Goal: Task Accomplishment & Management: Manage account settings

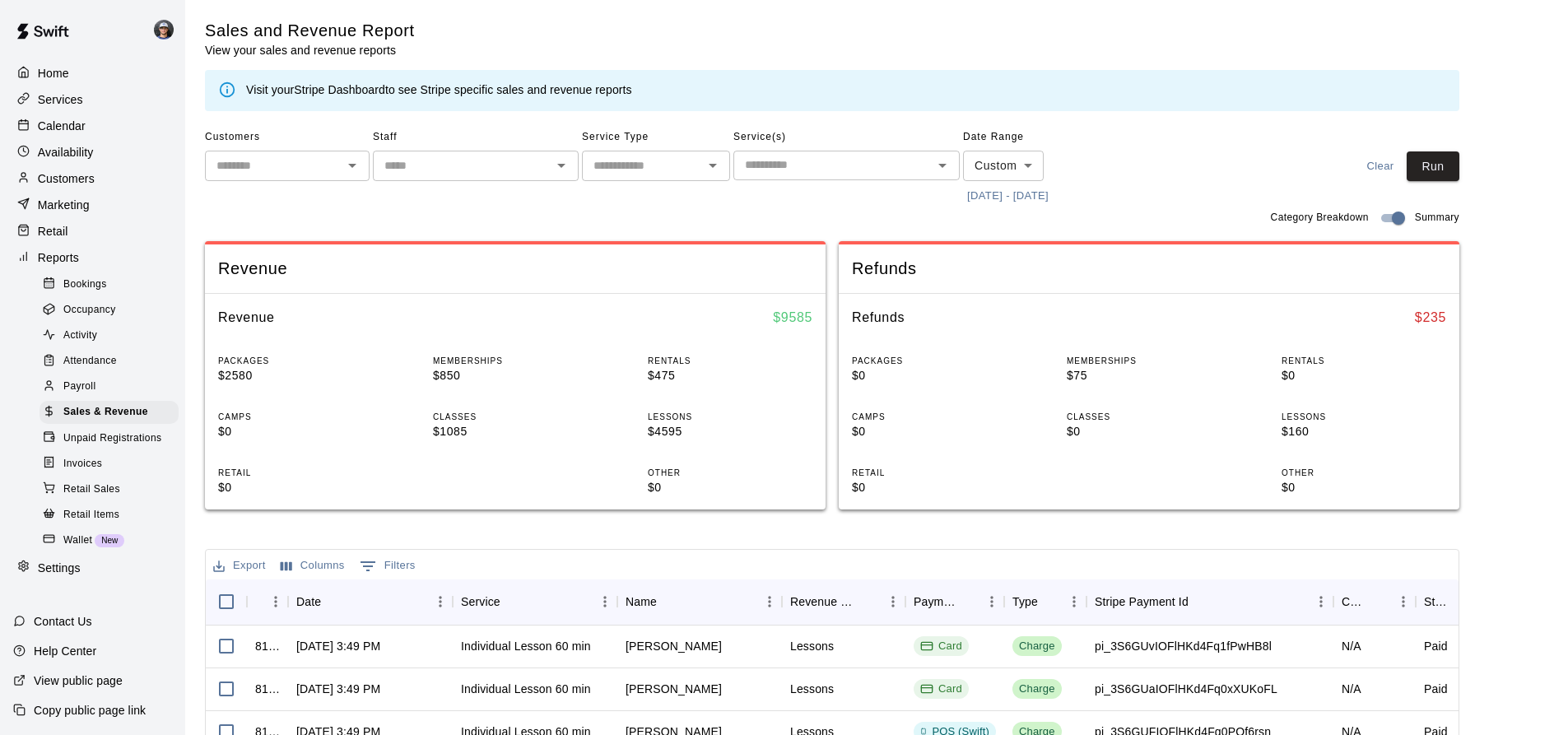
scroll to position [232, 0]
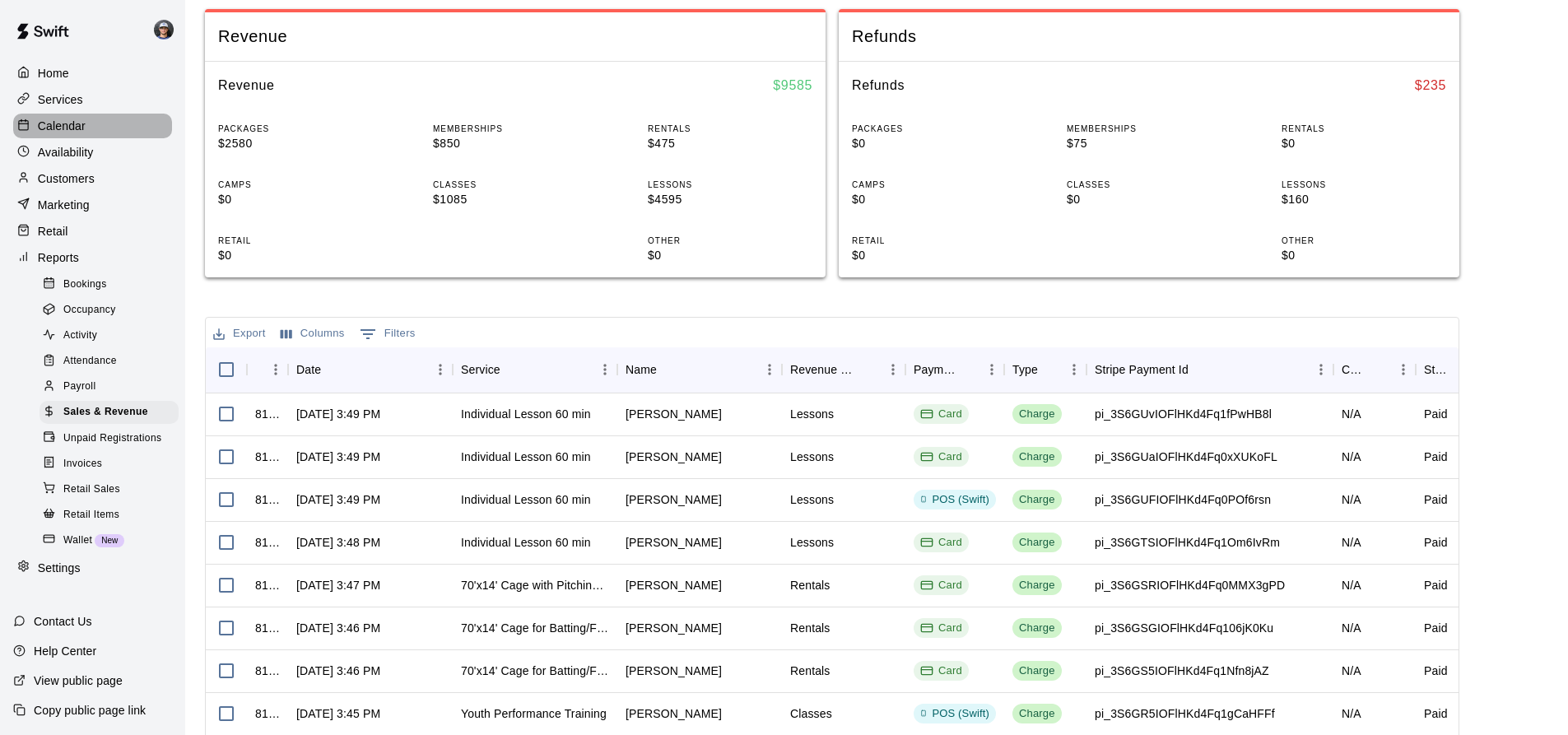
click at [111, 122] on div "Calendar" at bounding box center [92, 125] width 159 height 25
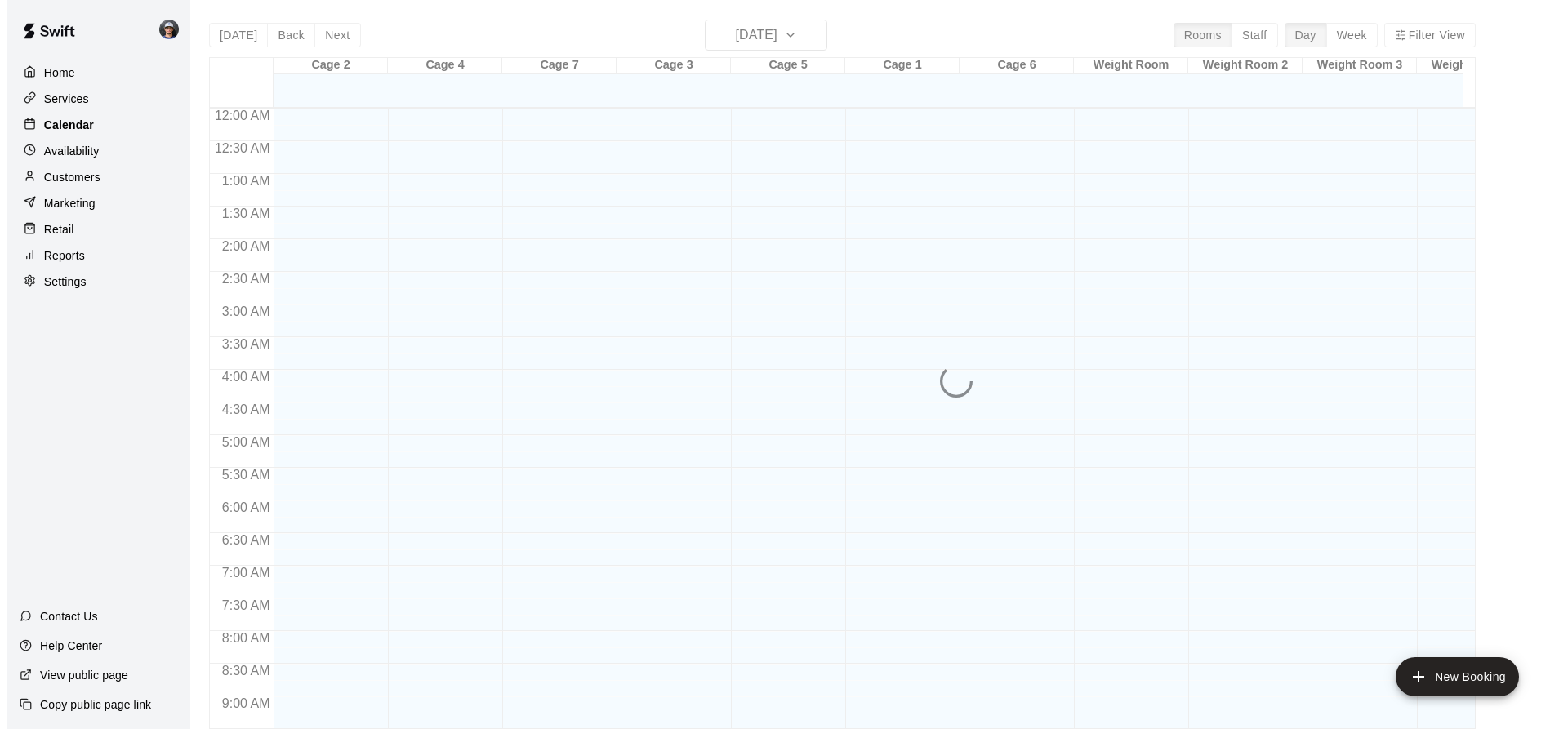
scroll to position [879, 0]
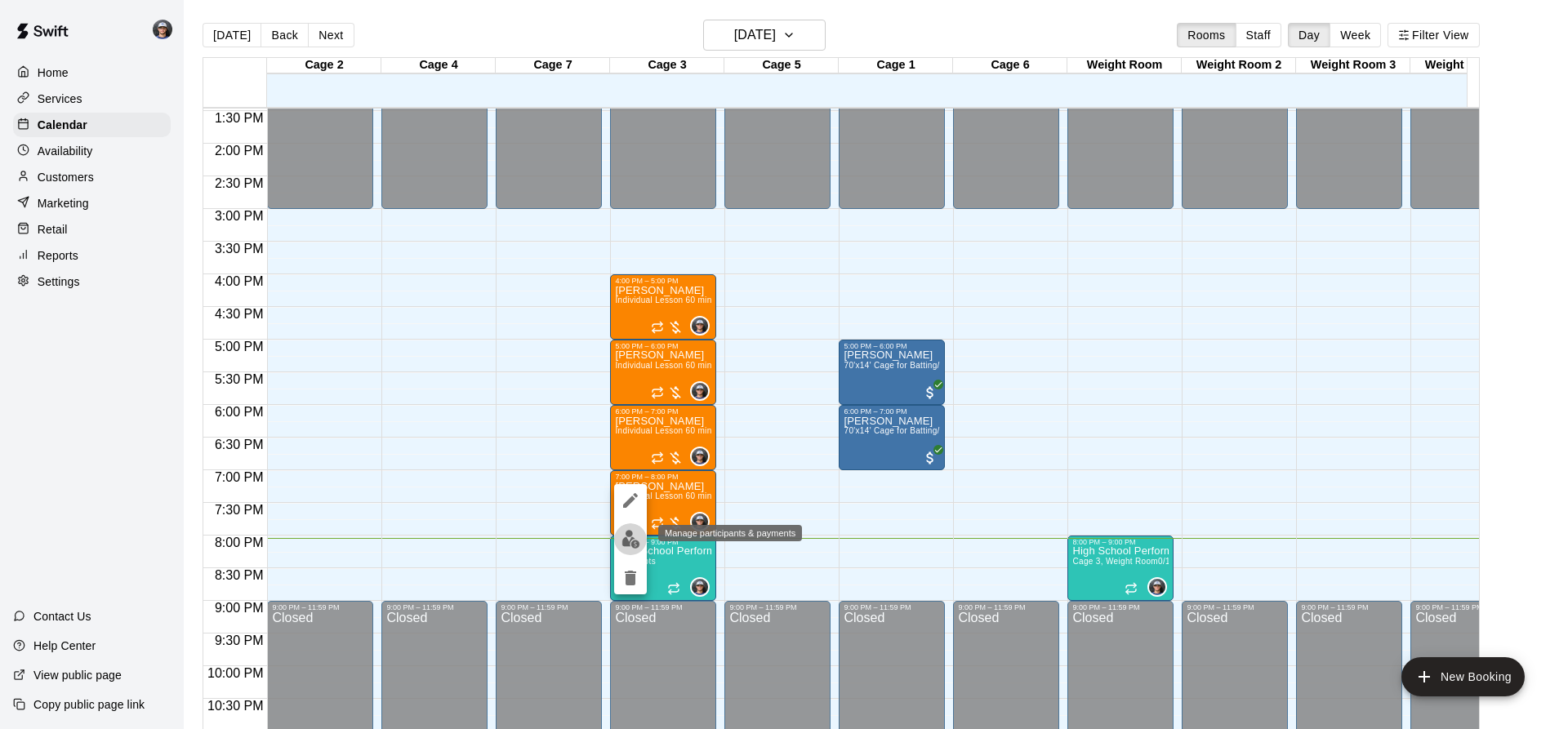
click at [627, 536] on img "edit" at bounding box center [631, 539] width 19 height 19
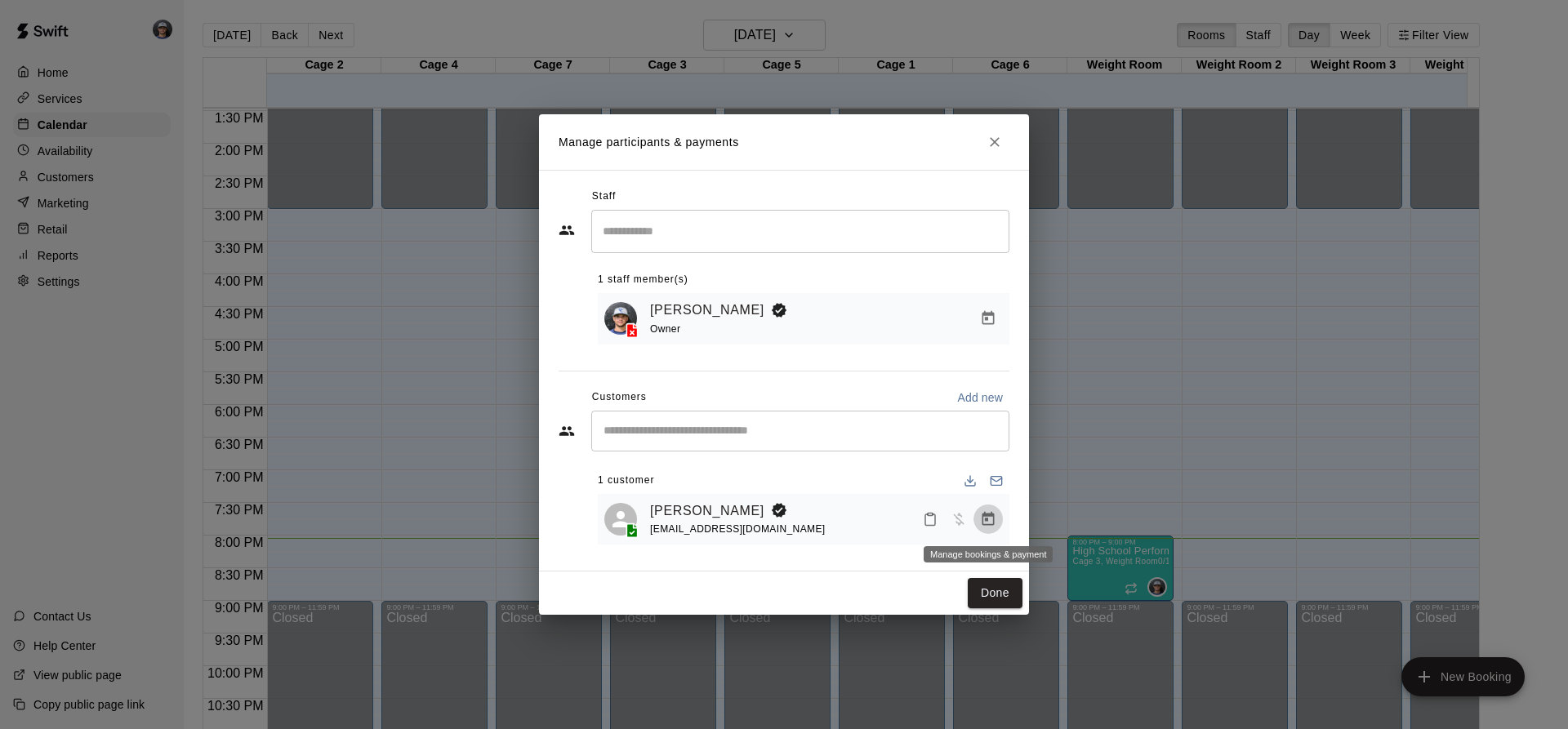
click at [993, 522] on icon "Manage bookings & payment" at bounding box center [989, 518] width 12 height 14
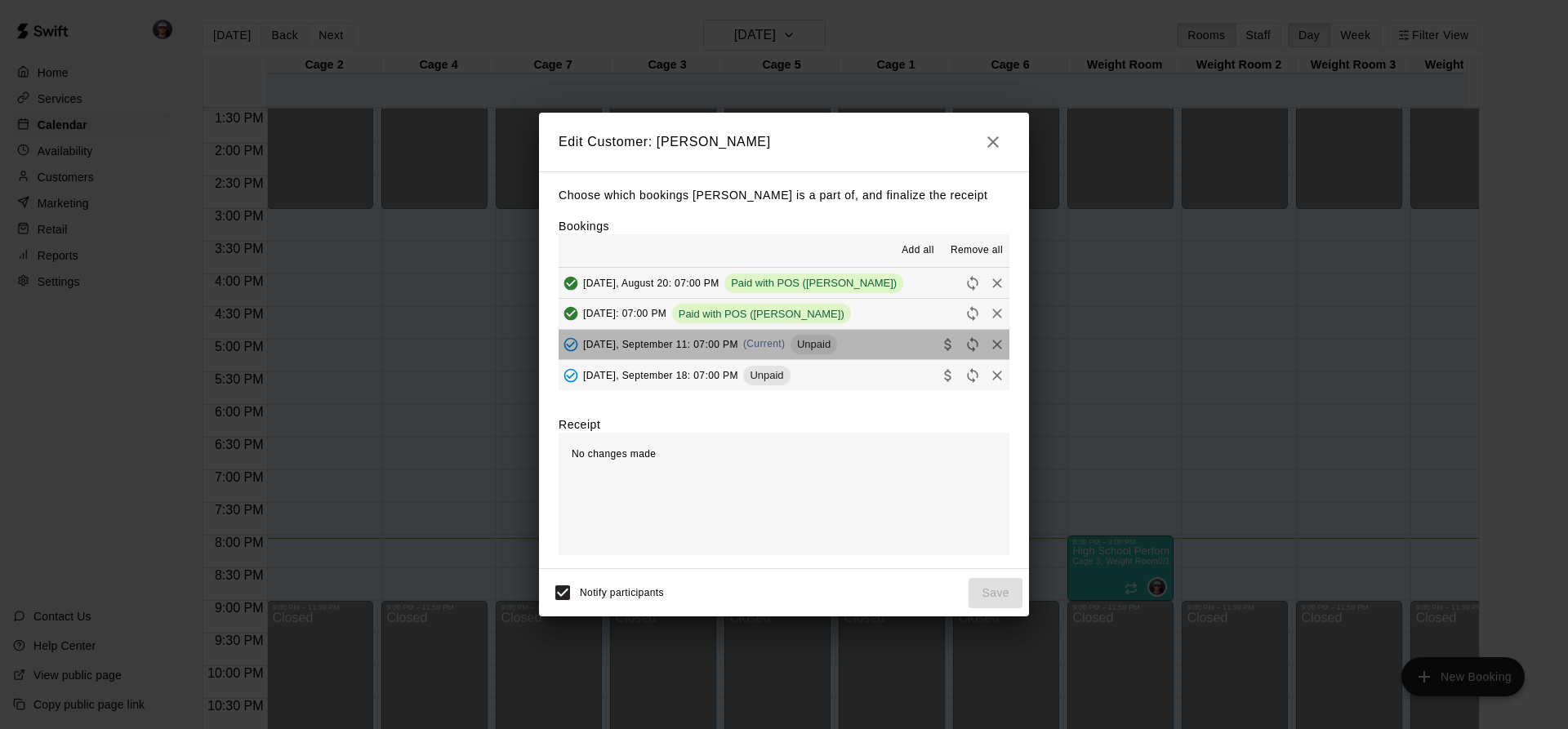
click at [836, 337] on div "Unpaid" at bounding box center [813, 345] width 46 height 20
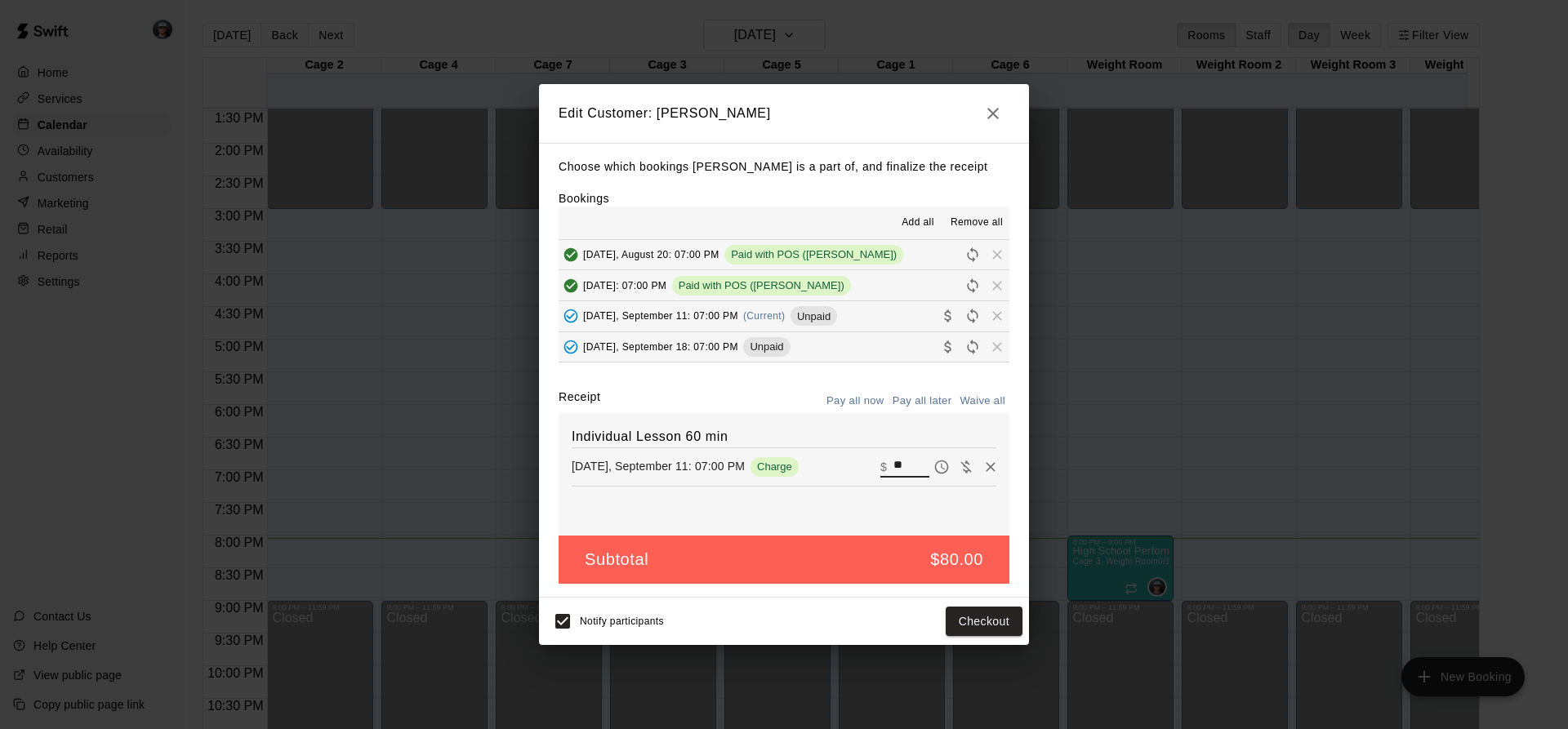
drag, startPoint x: 909, startPoint y: 469, endPoint x: 831, endPoint y: 457, distance: 78.9
click at [831, 457] on div "[DATE], September 11: 07:00 PM Charge ​ $ **" at bounding box center [784, 466] width 425 height 25
type input "**"
click at [978, 614] on button "Checkout" at bounding box center [984, 622] width 77 height 31
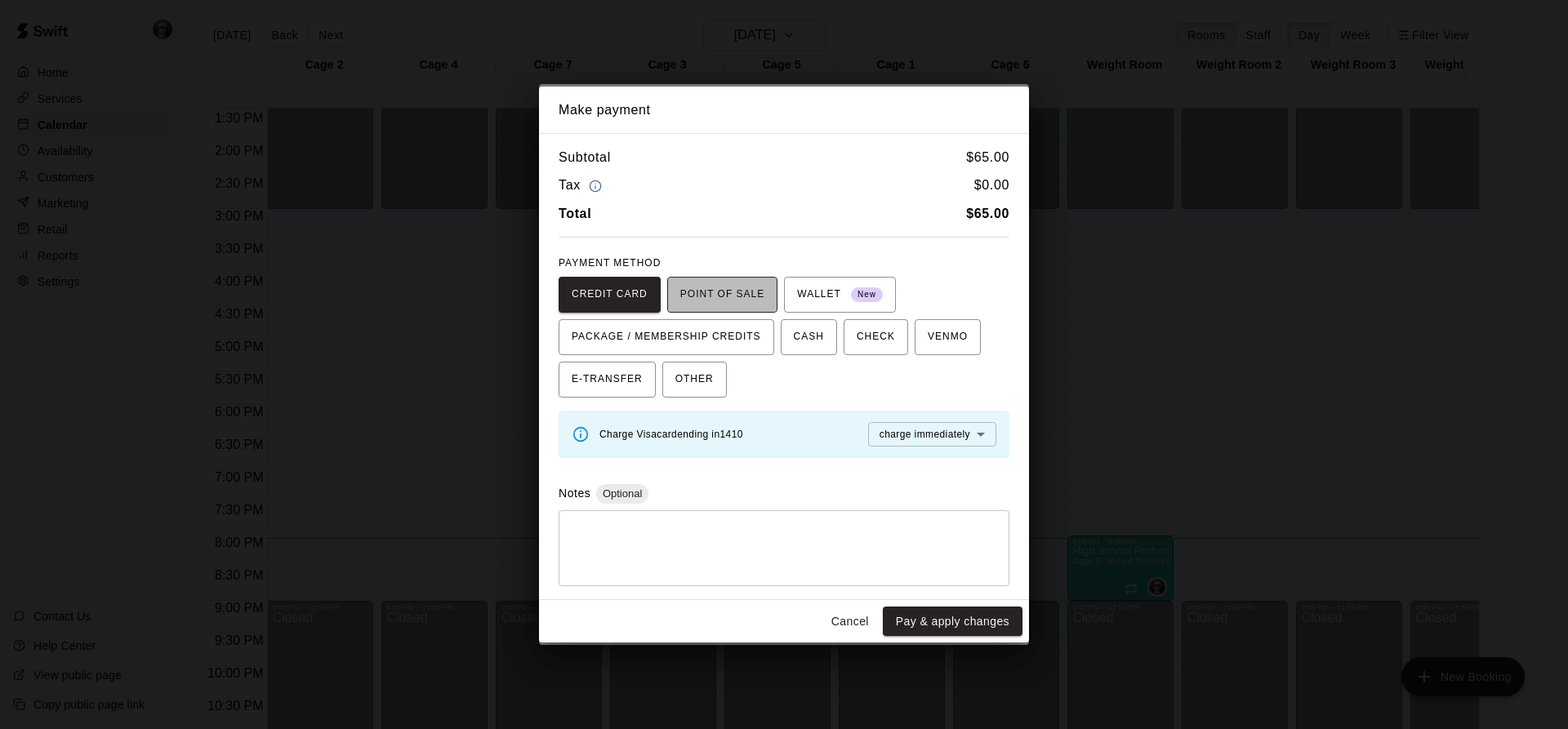
click at [717, 296] on span "POINT OF SALE" at bounding box center [721, 295] width 84 height 27
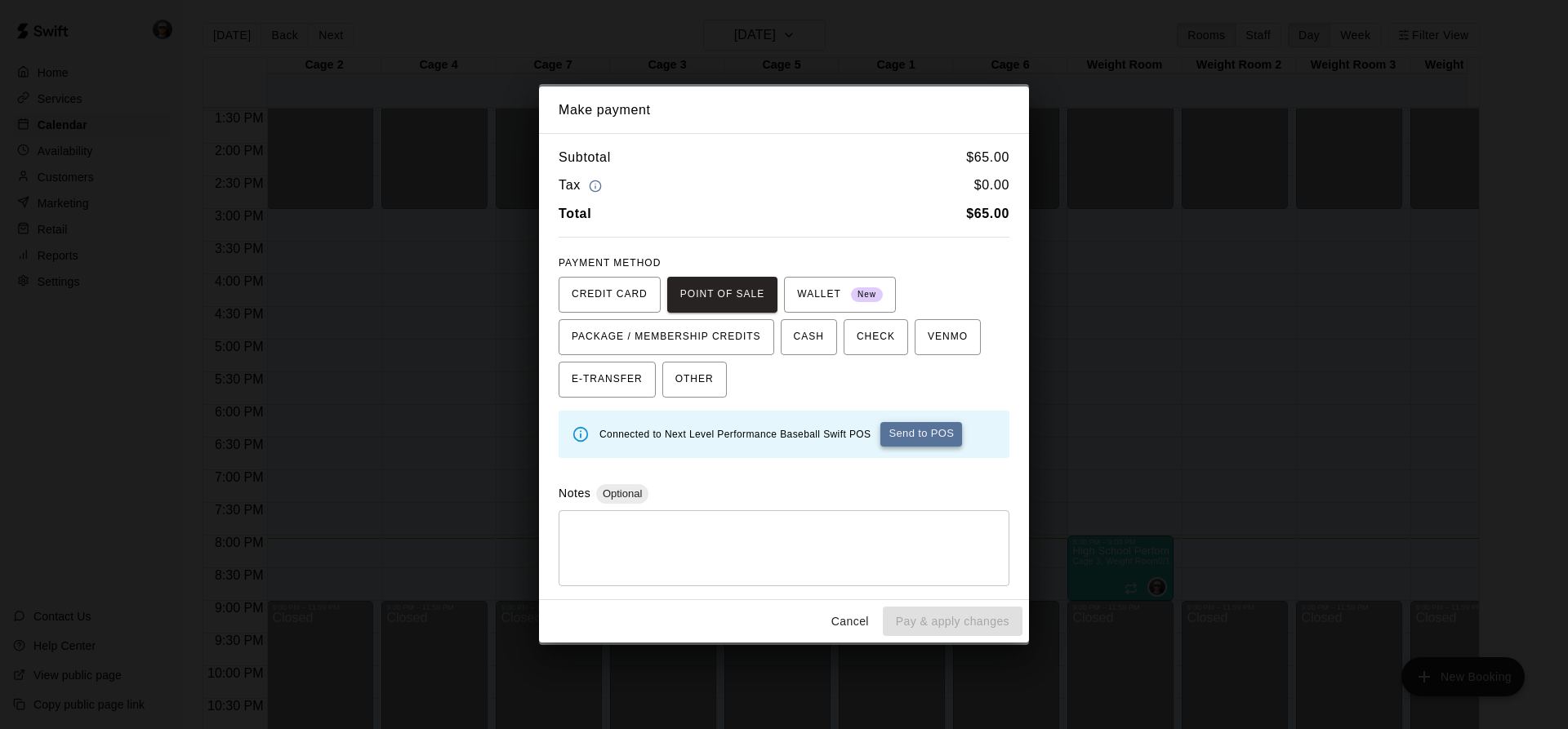
click at [921, 441] on button "Send to POS" at bounding box center [920, 433] width 82 height 25
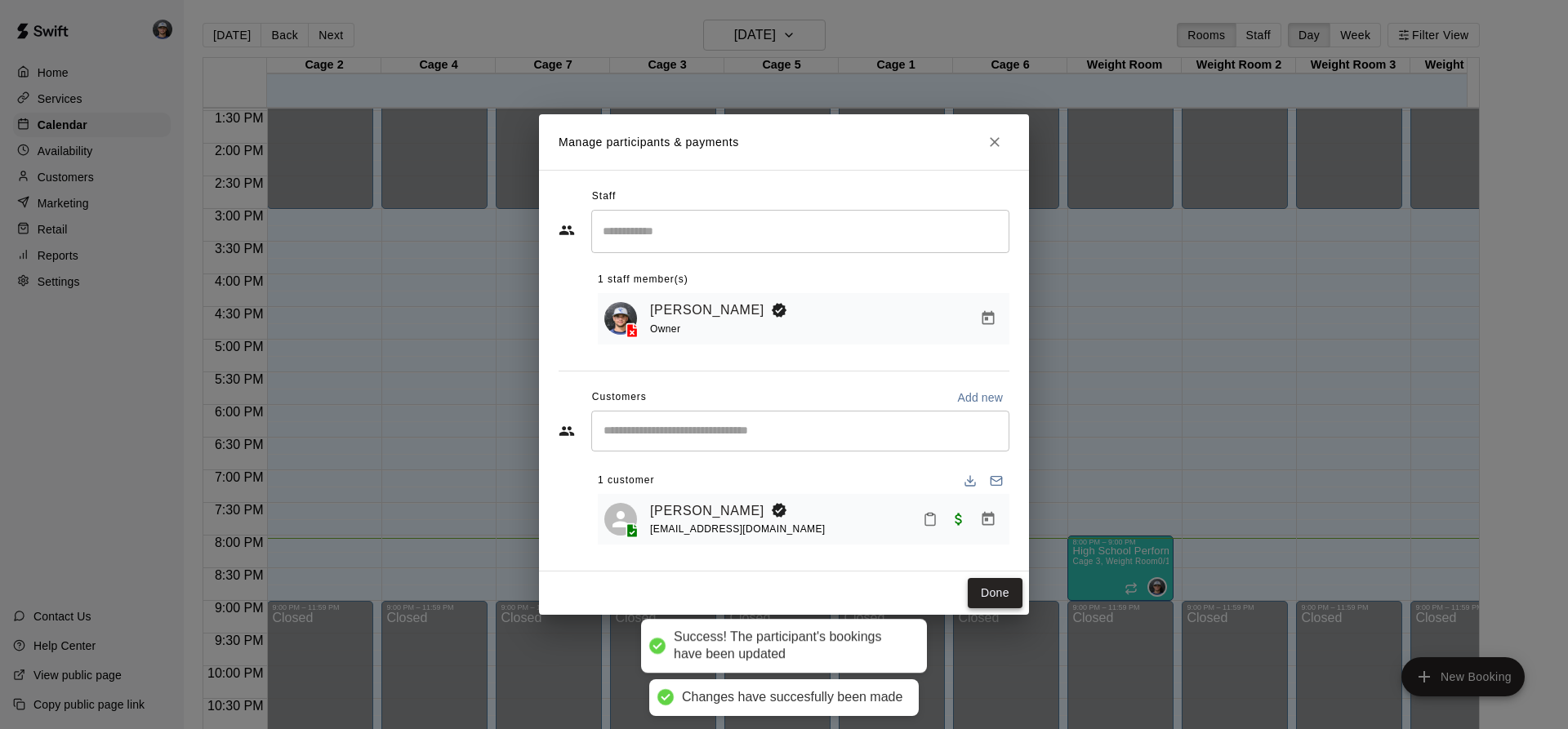
click at [990, 591] on button "Done" at bounding box center [995, 593] width 55 height 31
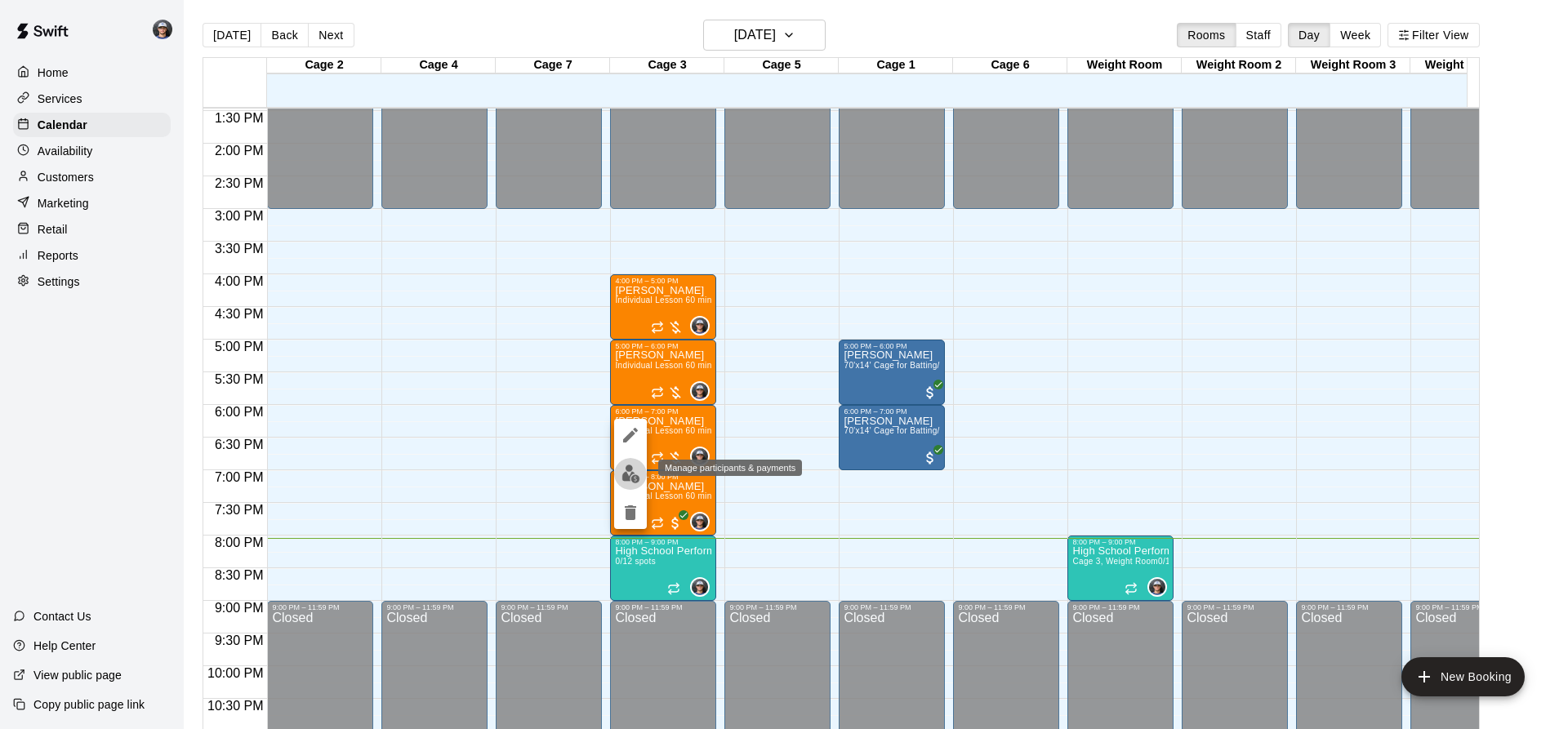
click at [626, 467] on img "edit" at bounding box center [631, 473] width 19 height 19
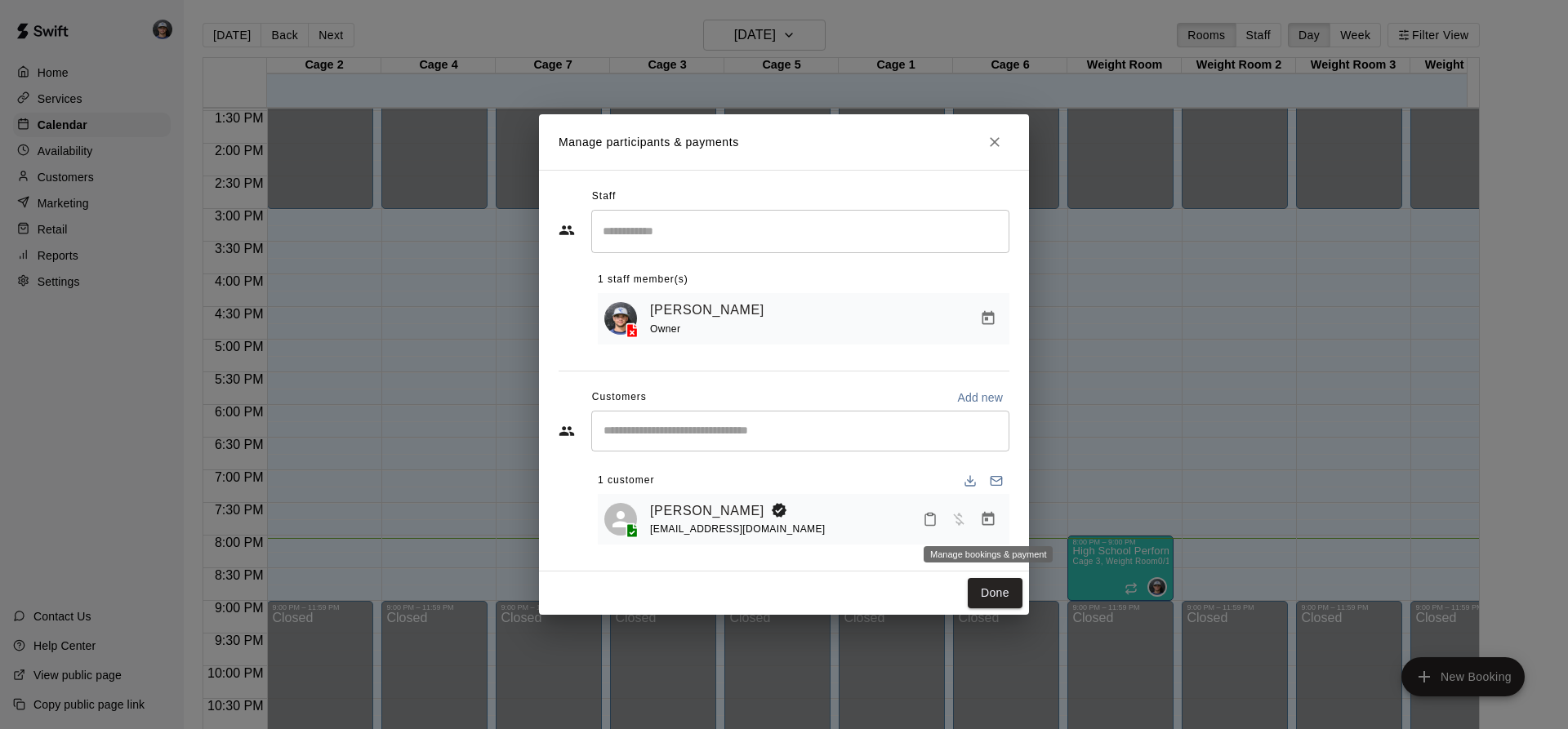
click at [992, 525] on icon "Manage bookings & payment" at bounding box center [988, 519] width 17 height 17
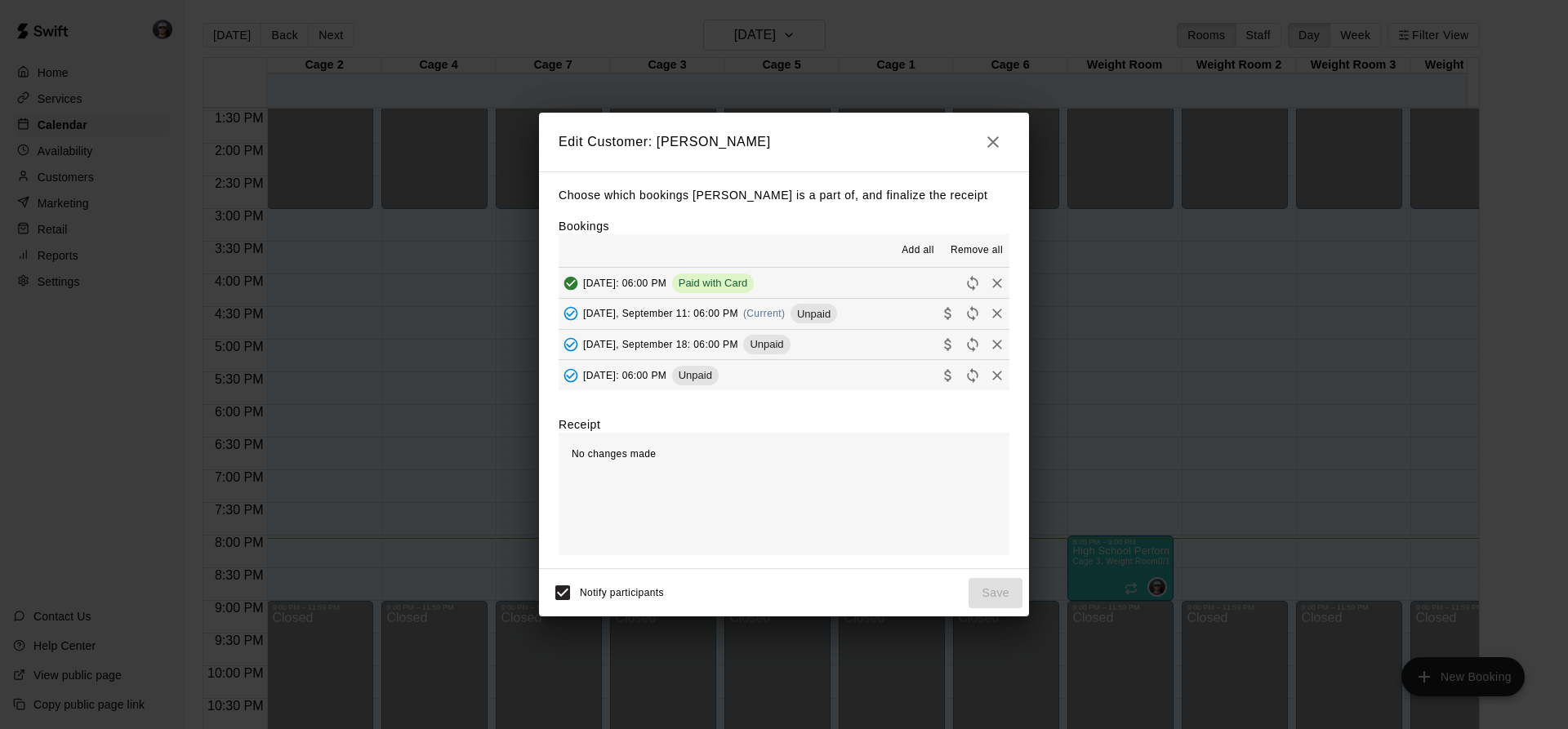
click at [784, 318] on span "(Current)" at bounding box center [764, 313] width 42 height 12
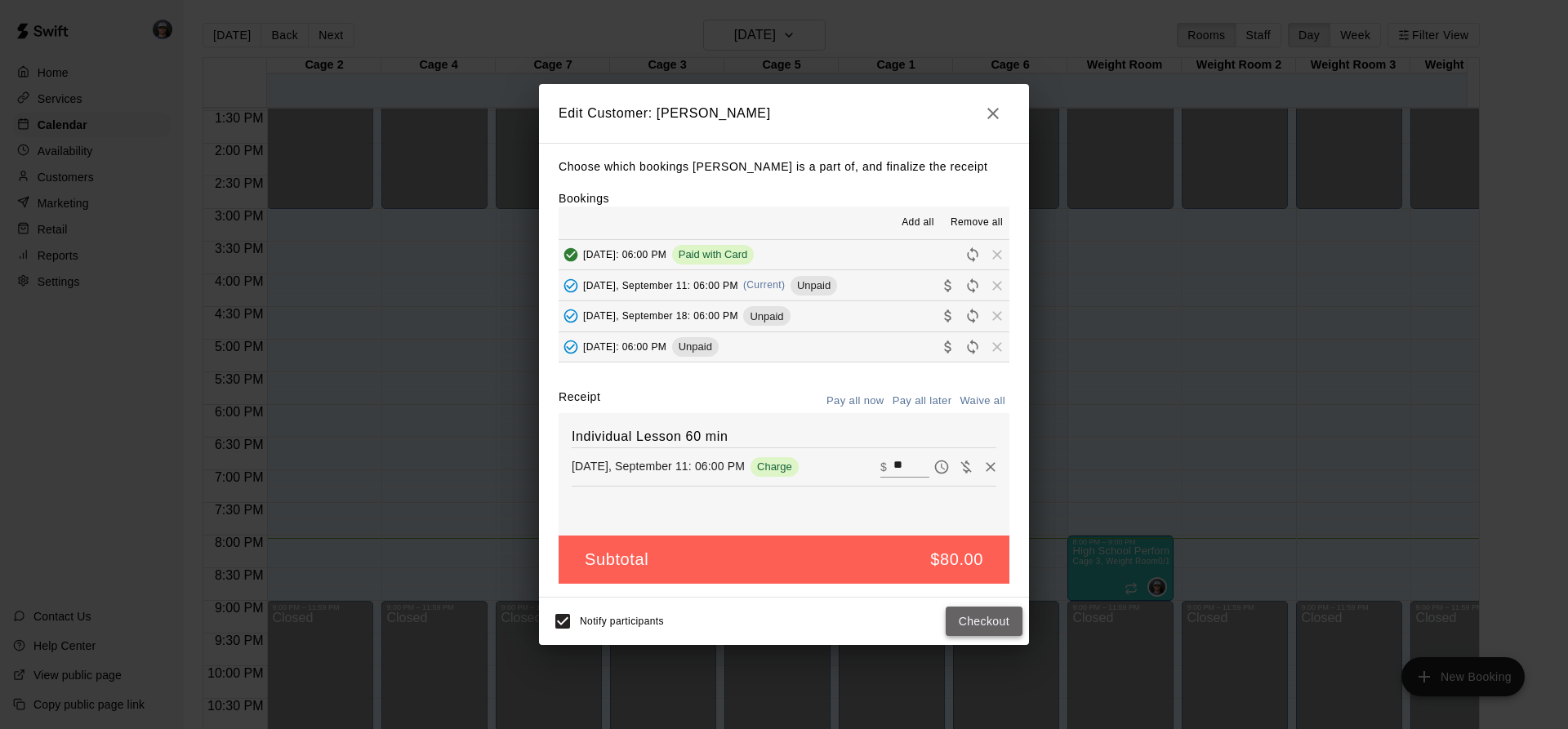
click at [979, 619] on button "Checkout" at bounding box center [984, 622] width 77 height 31
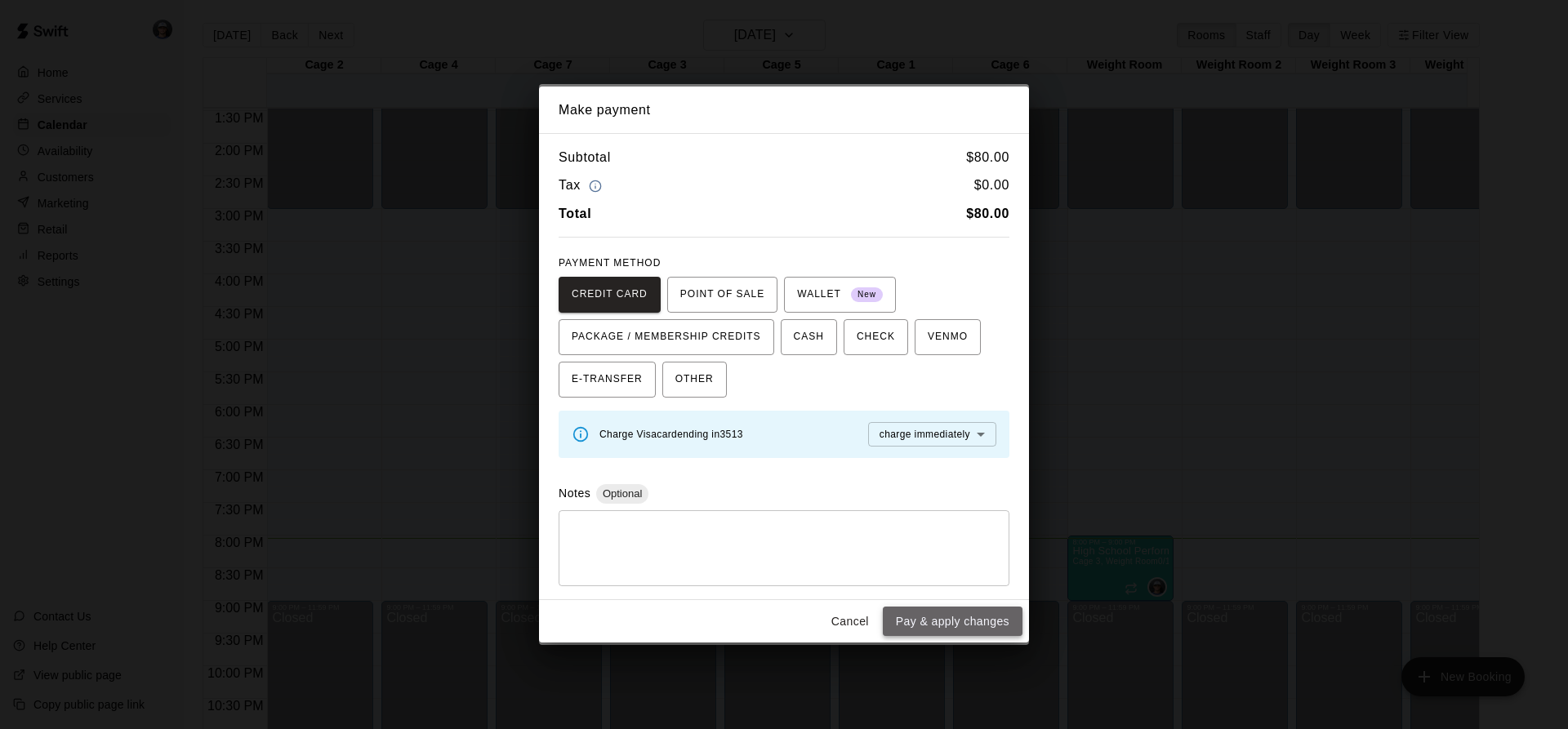
click at [962, 621] on button "Pay & apply changes" at bounding box center [953, 622] width 140 height 31
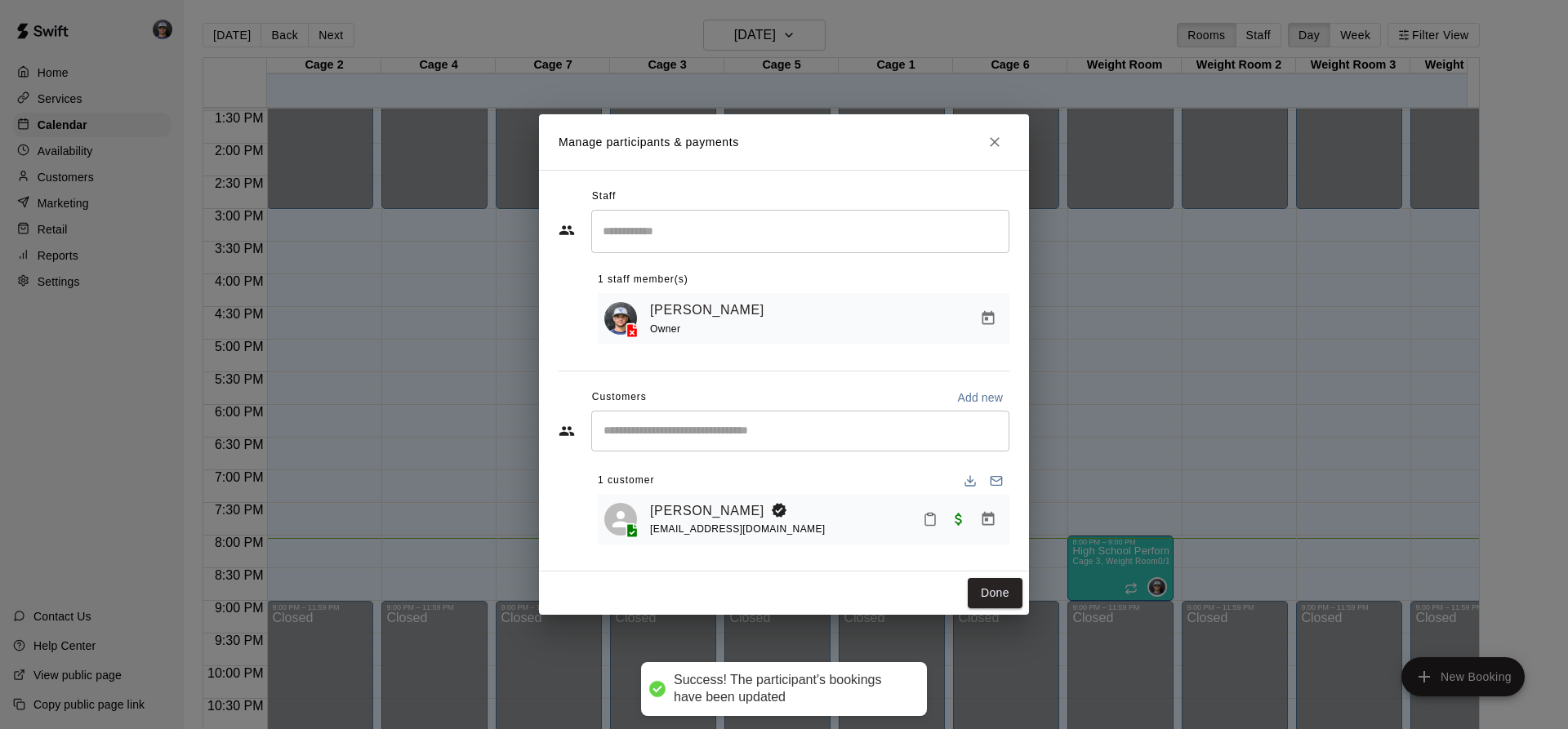
click at [981, 596] on button "Done" at bounding box center [995, 593] width 55 height 31
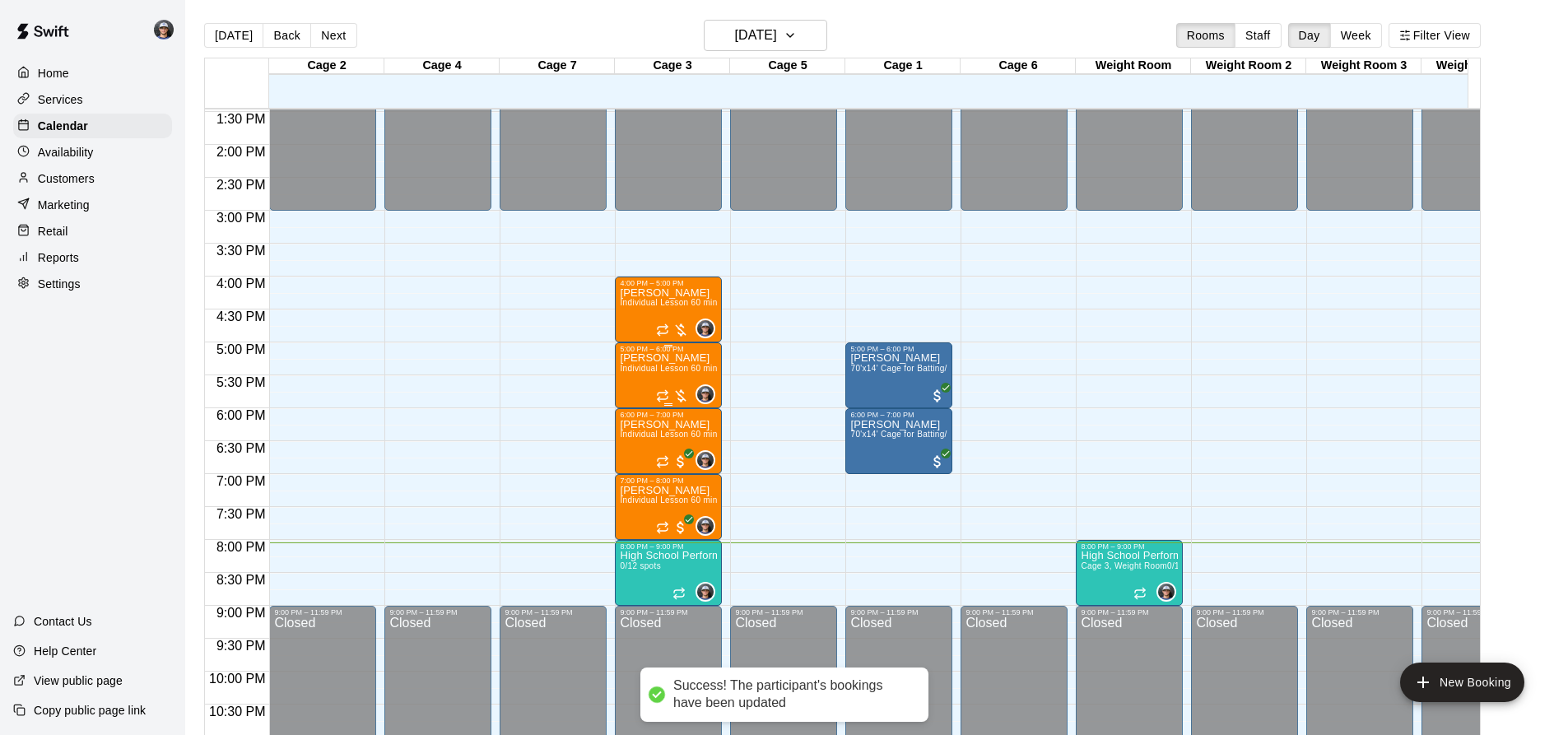
click at [654, 378] on div "[PERSON_NAME] Individual Lesson 60 min" at bounding box center [669, 720] width 97 height 735
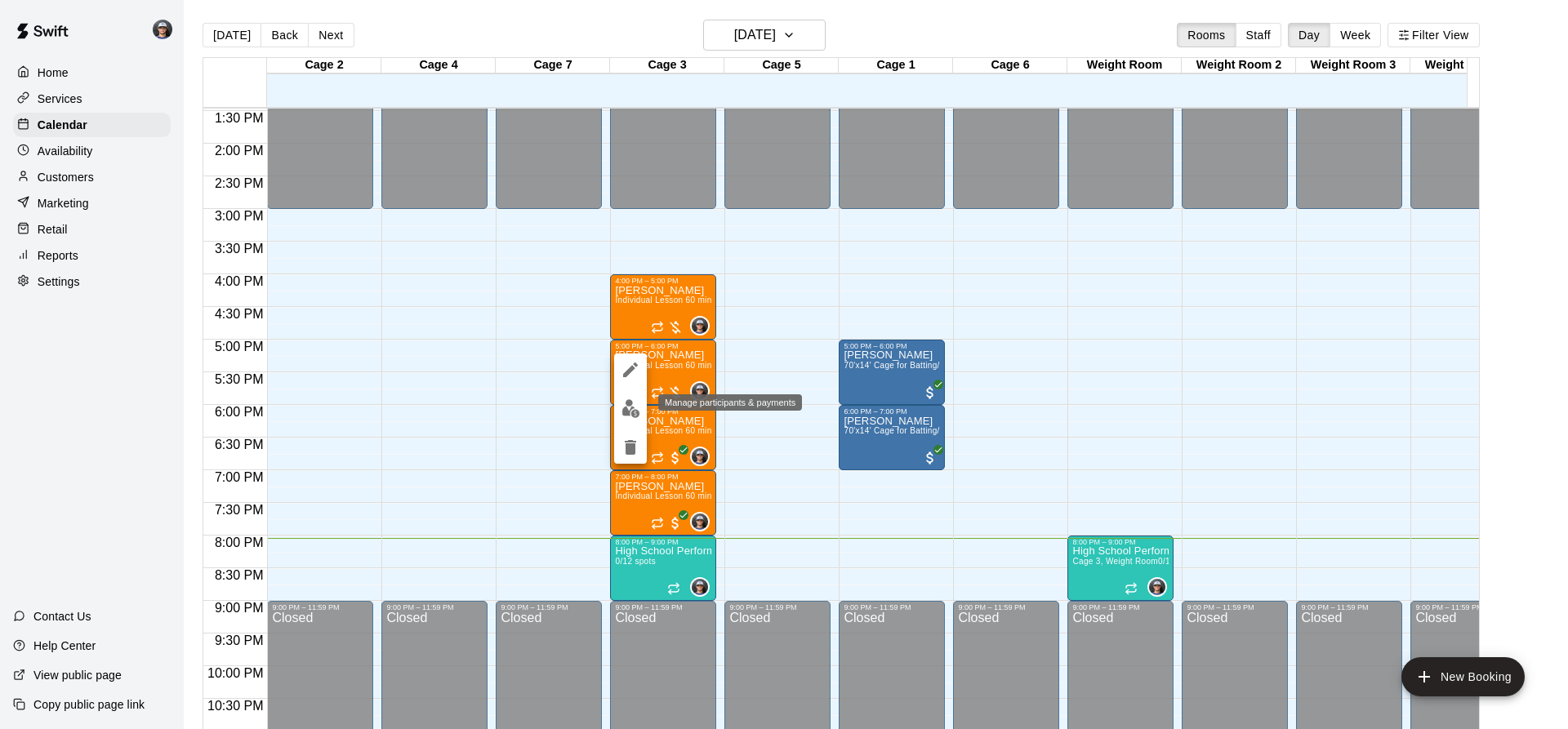
click at [636, 404] on img "edit" at bounding box center [631, 408] width 19 height 19
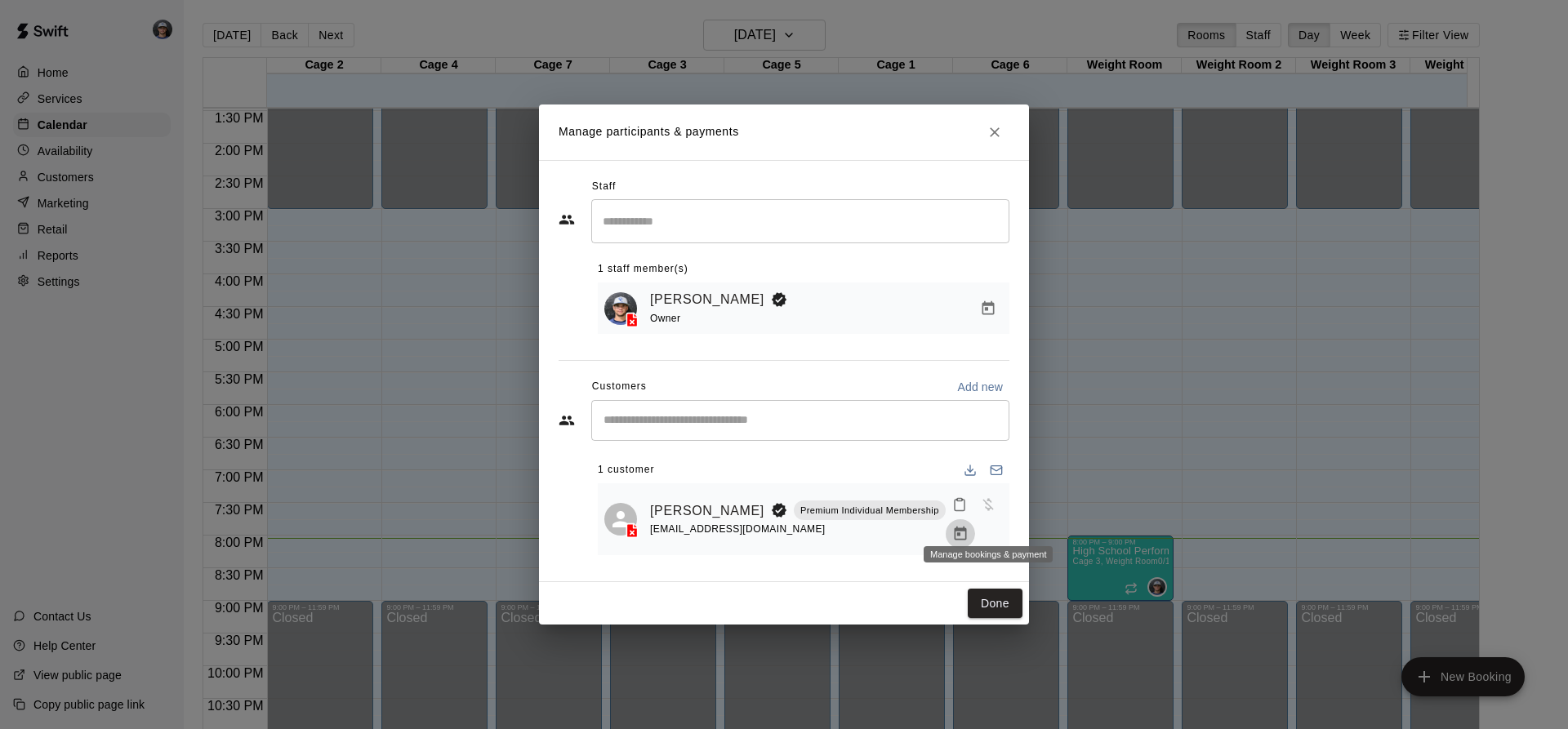
click at [969, 526] on icon "Manage bookings & payment" at bounding box center [960, 534] width 17 height 17
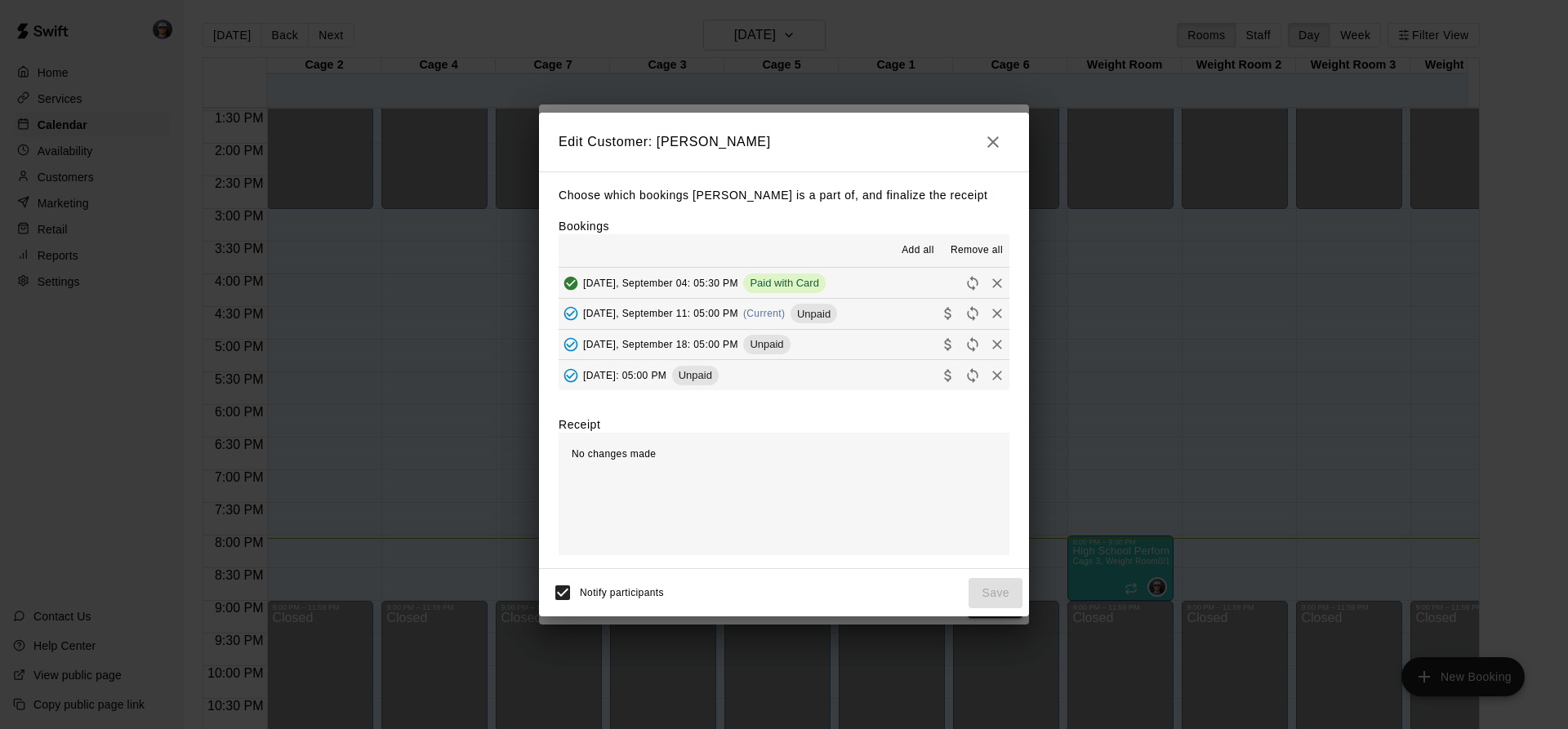
click at [760, 311] on span "(Current)" at bounding box center [764, 313] width 42 height 12
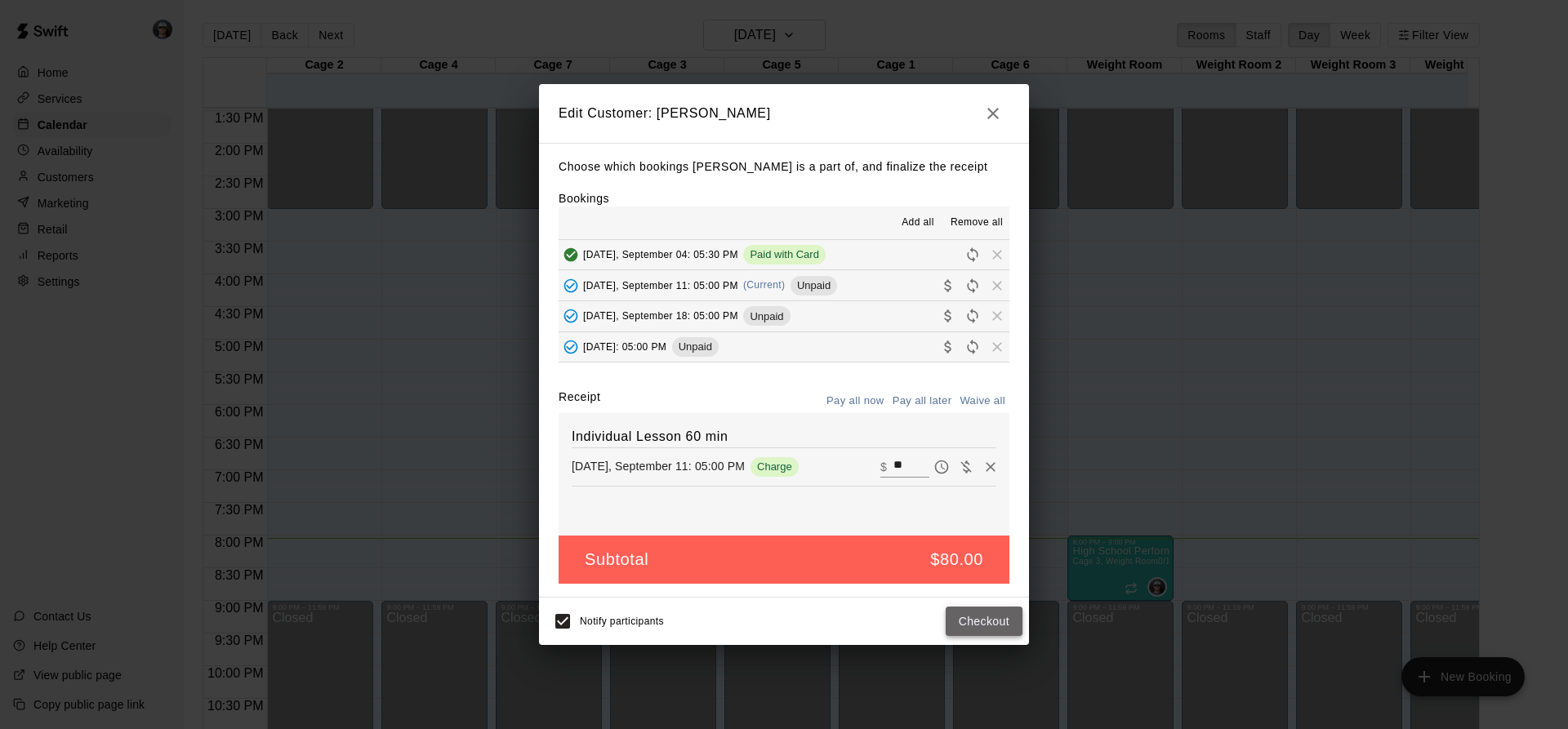
click at [986, 636] on button "Checkout" at bounding box center [984, 622] width 77 height 31
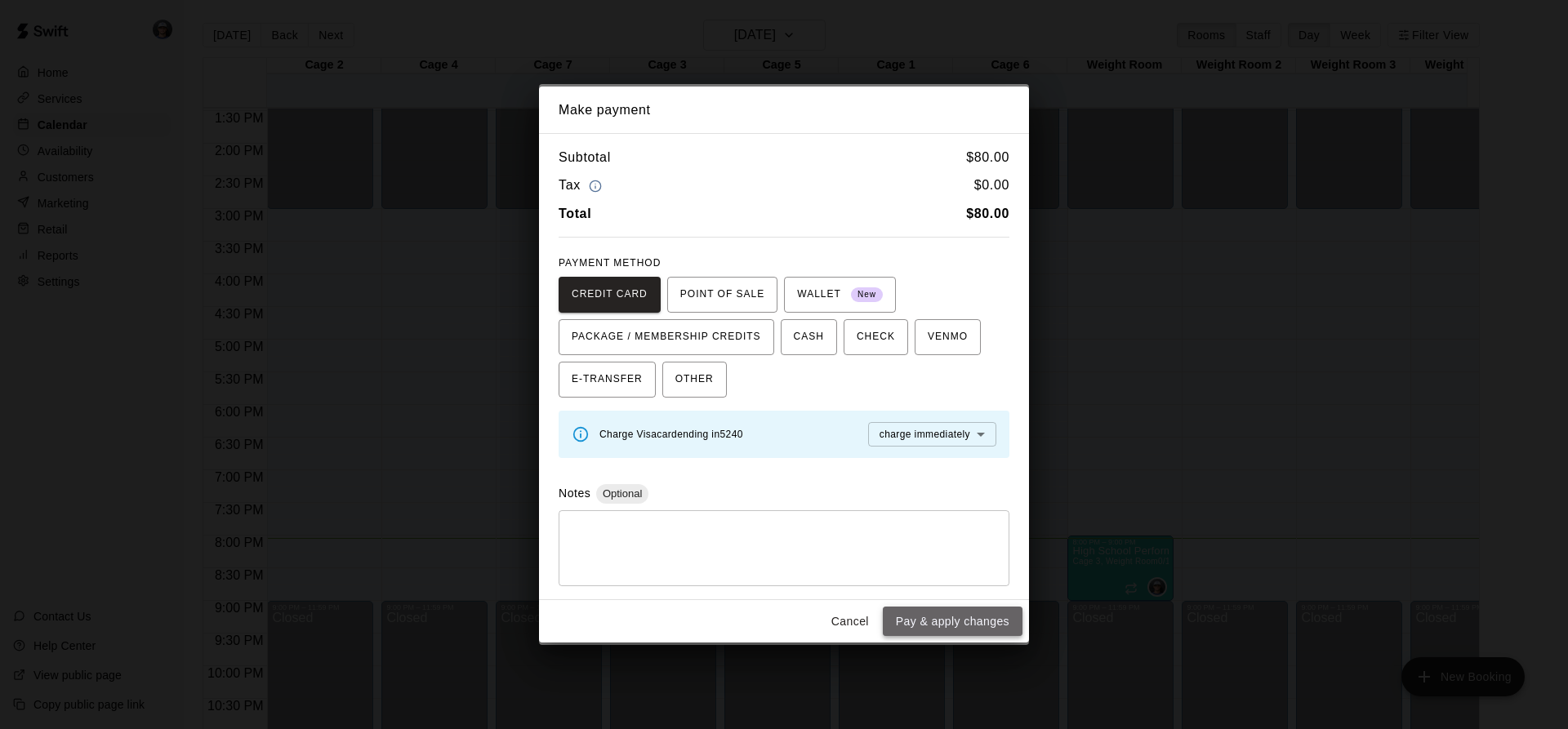
click at [970, 627] on button "Pay & apply changes" at bounding box center [953, 622] width 140 height 31
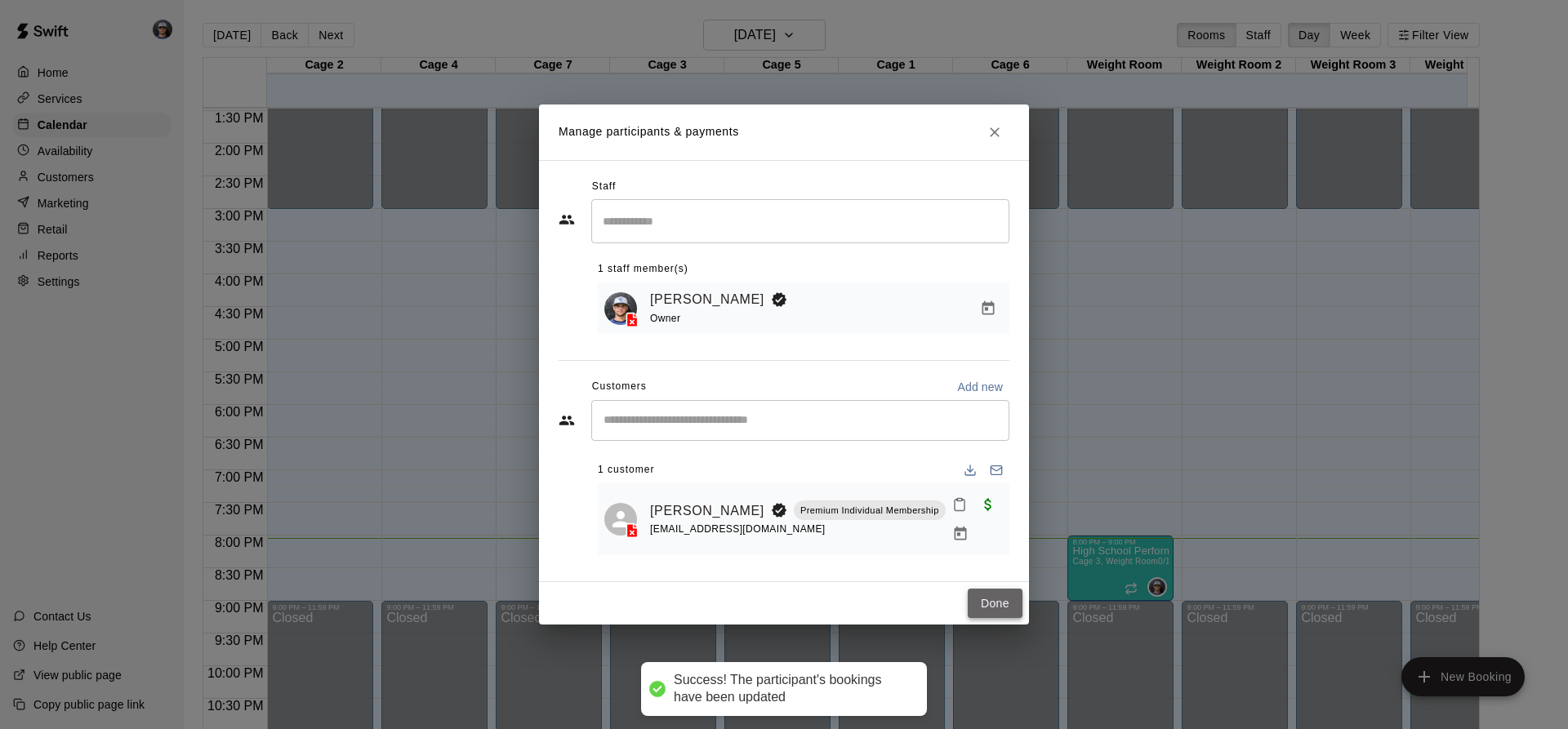
click at [994, 597] on button "Done" at bounding box center [995, 603] width 55 height 31
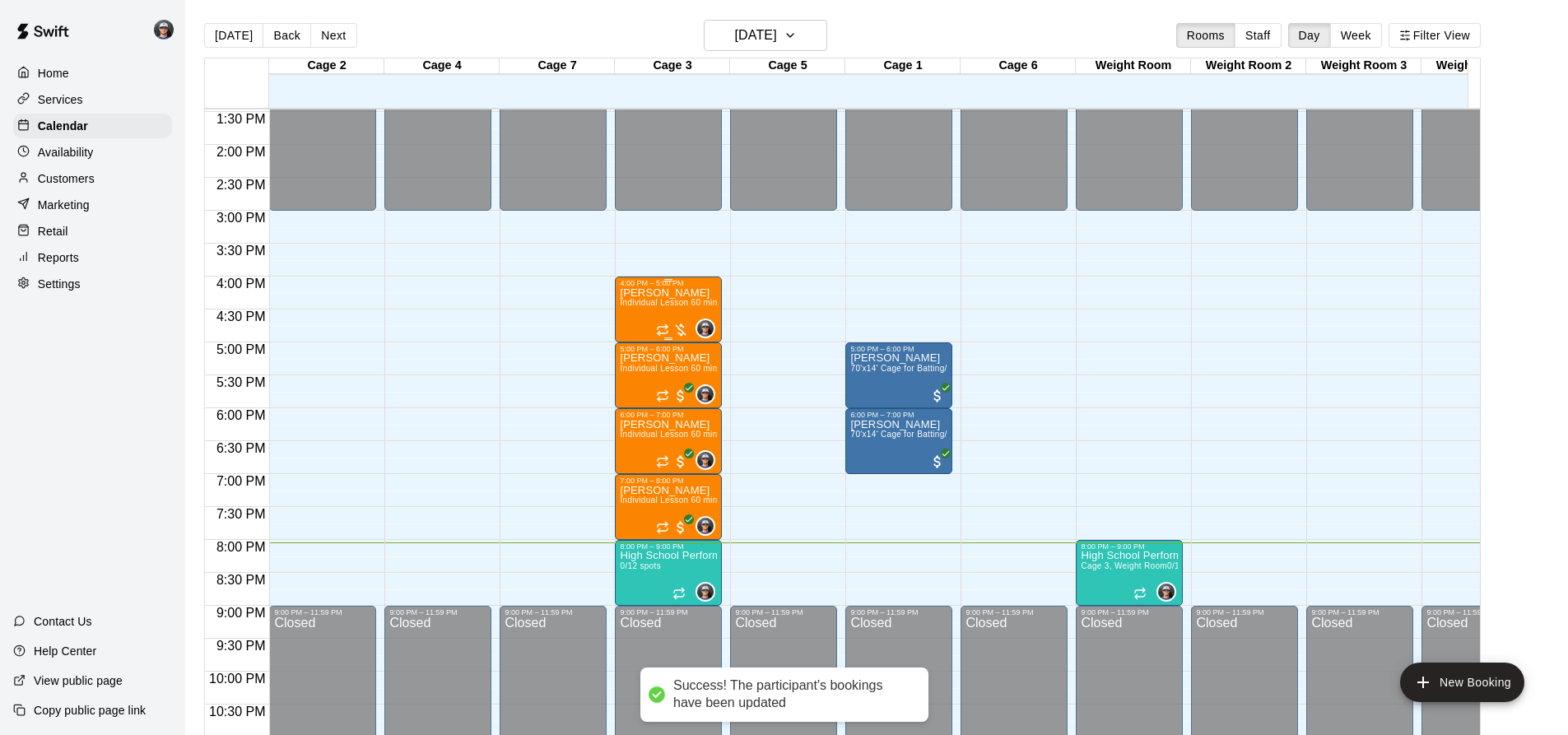
click at [651, 315] on div "[PERSON_NAME] Individual Lesson 60 min" at bounding box center [669, 655] width 97 height 735
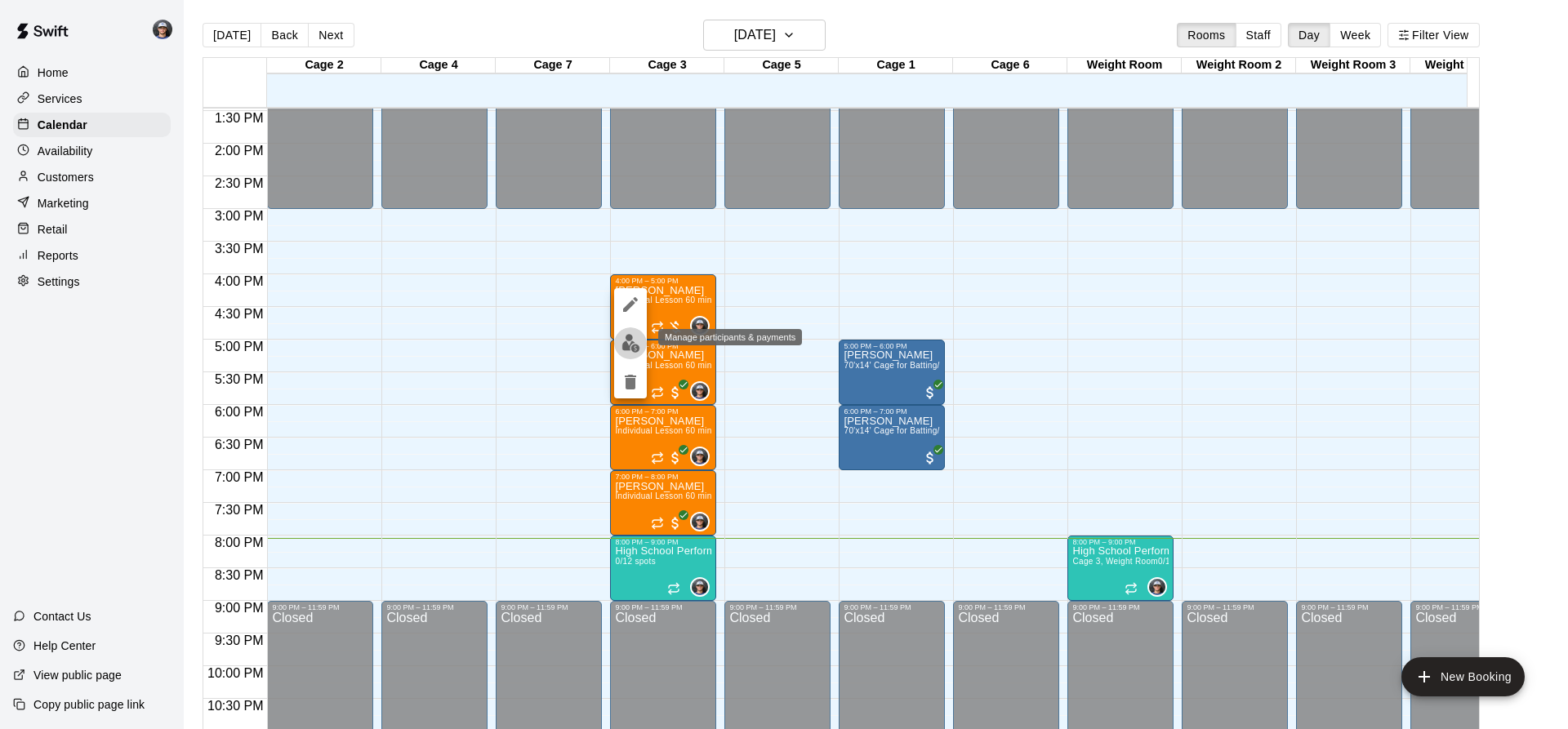
click at [631, 344] on img "edit" at bounding box center [631, 343] width 19 height 19
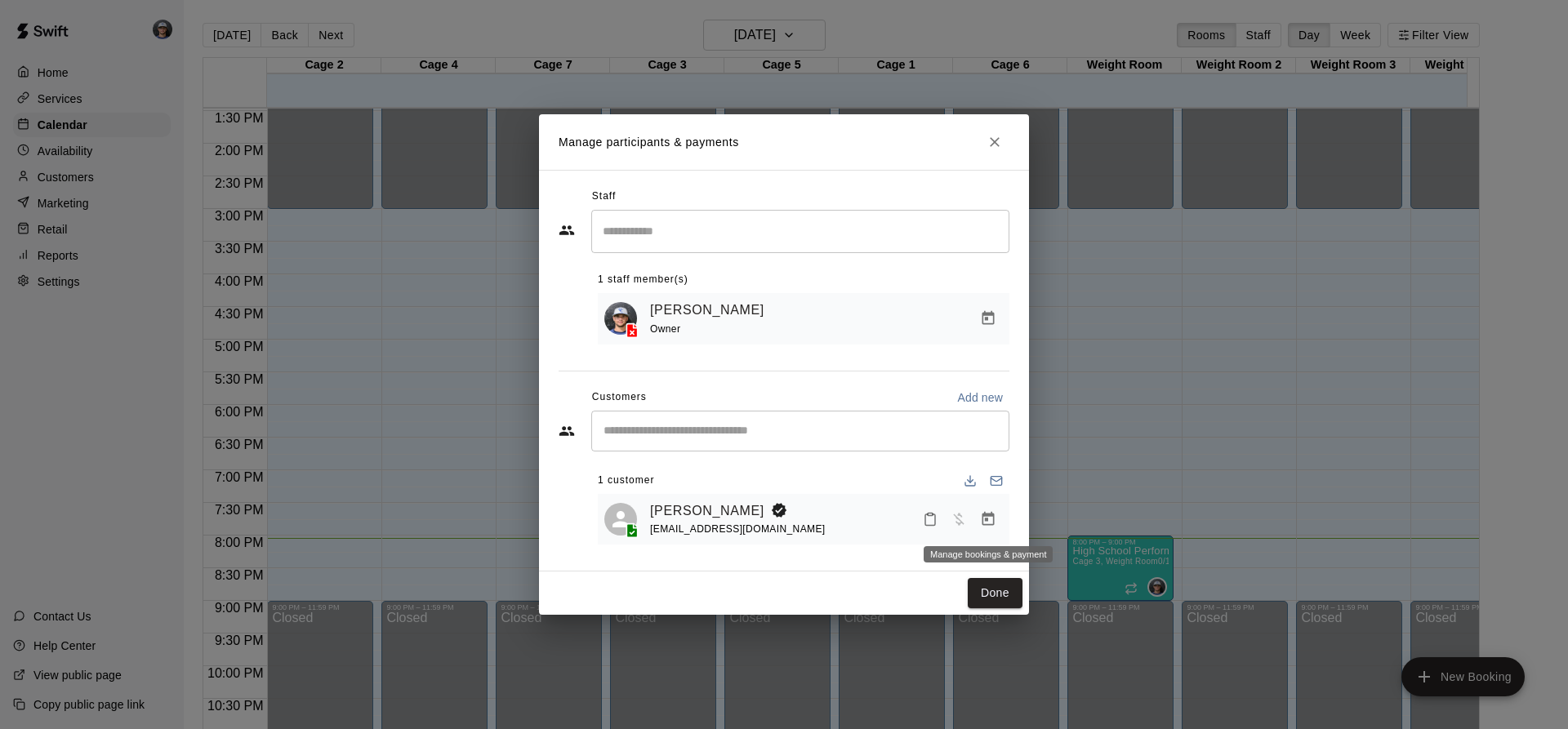
click at [994, 513] on icon "Manage bookings & payment" at bounding box center [988, 519] width 17 height 17
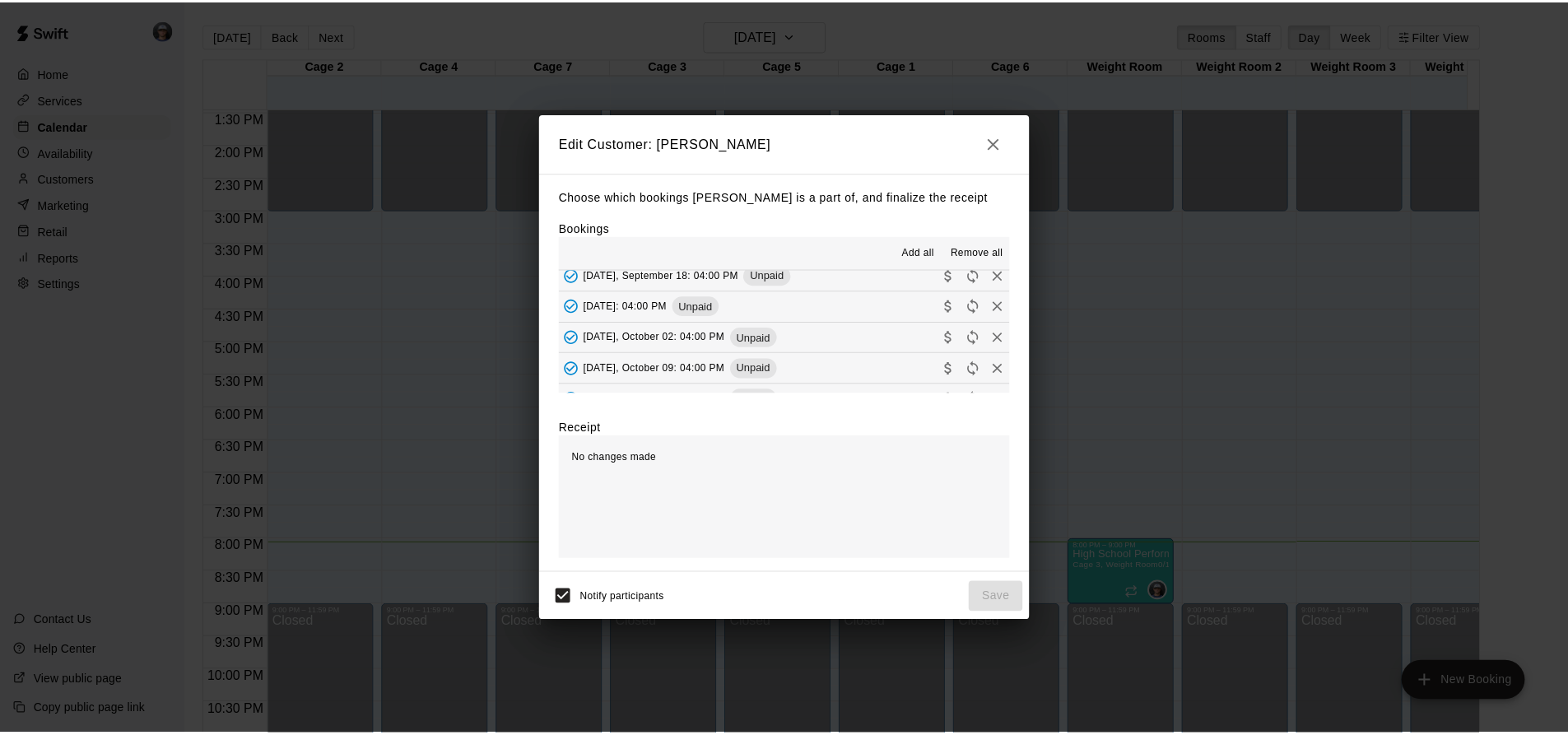
scroll to position [82, 0]
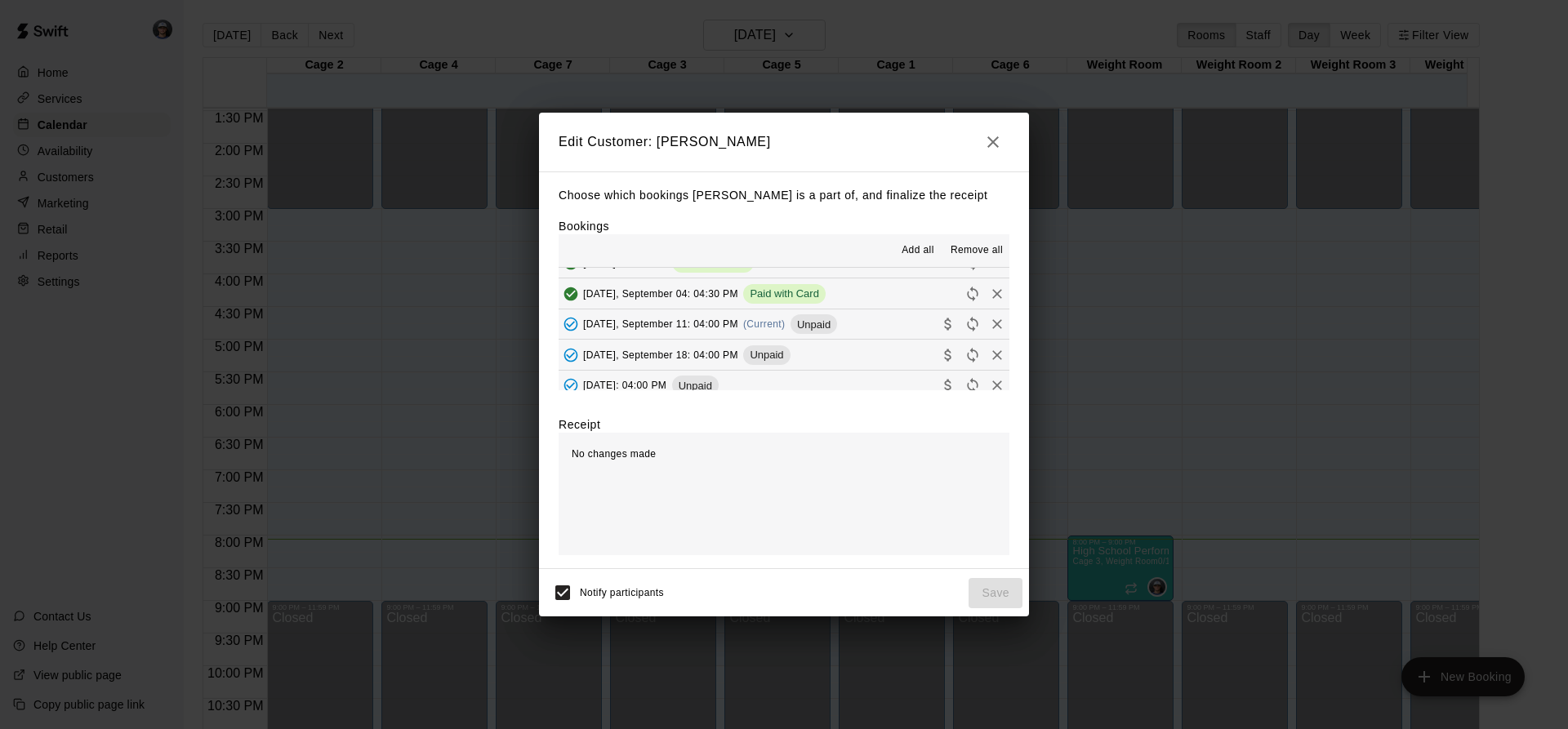
click at [807, 317] on div "Unpaid" at bounding box center [813, 324] width 46 height 20
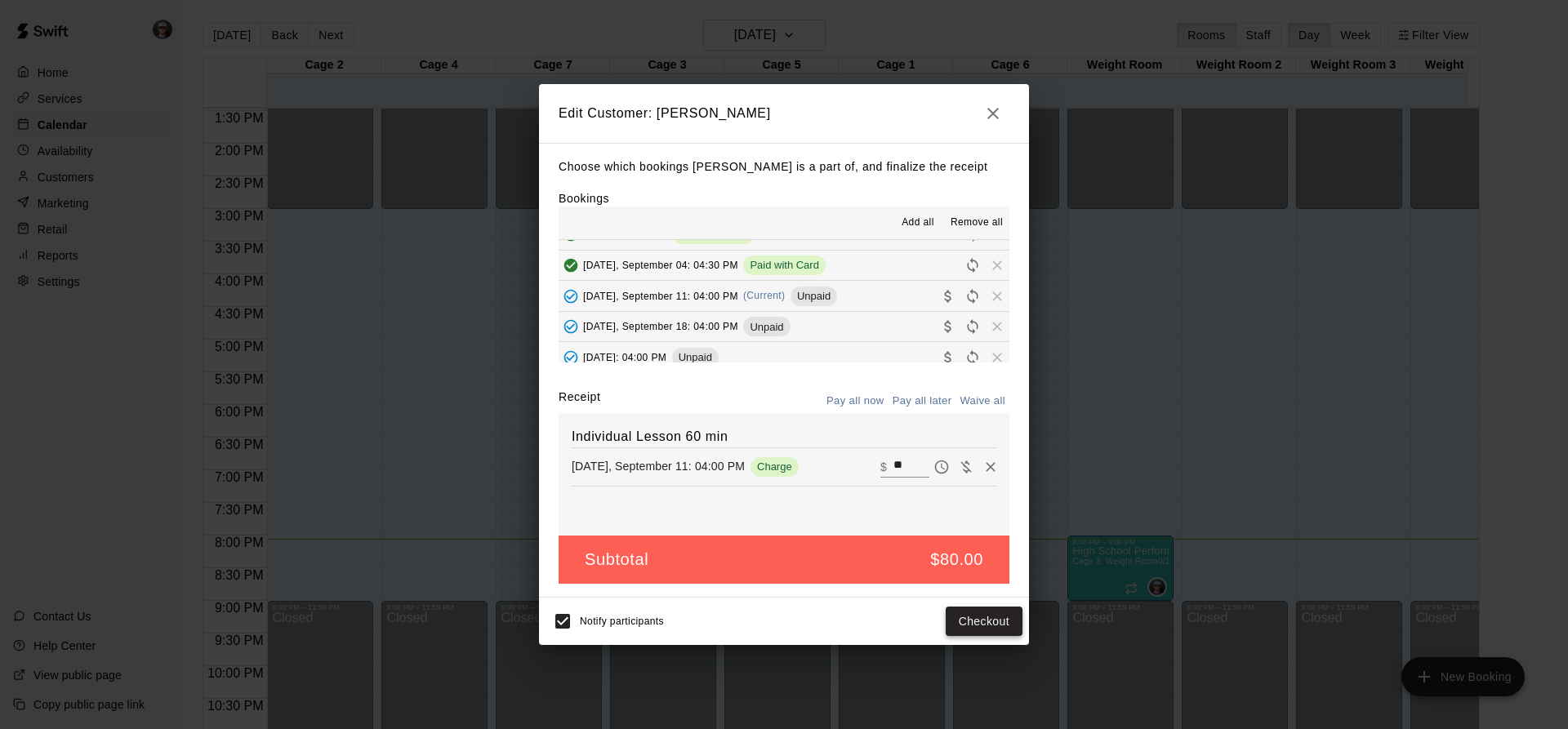
click at [985, 612] on button "Checkout" at bounding box center [984, 622] width 77 height 31
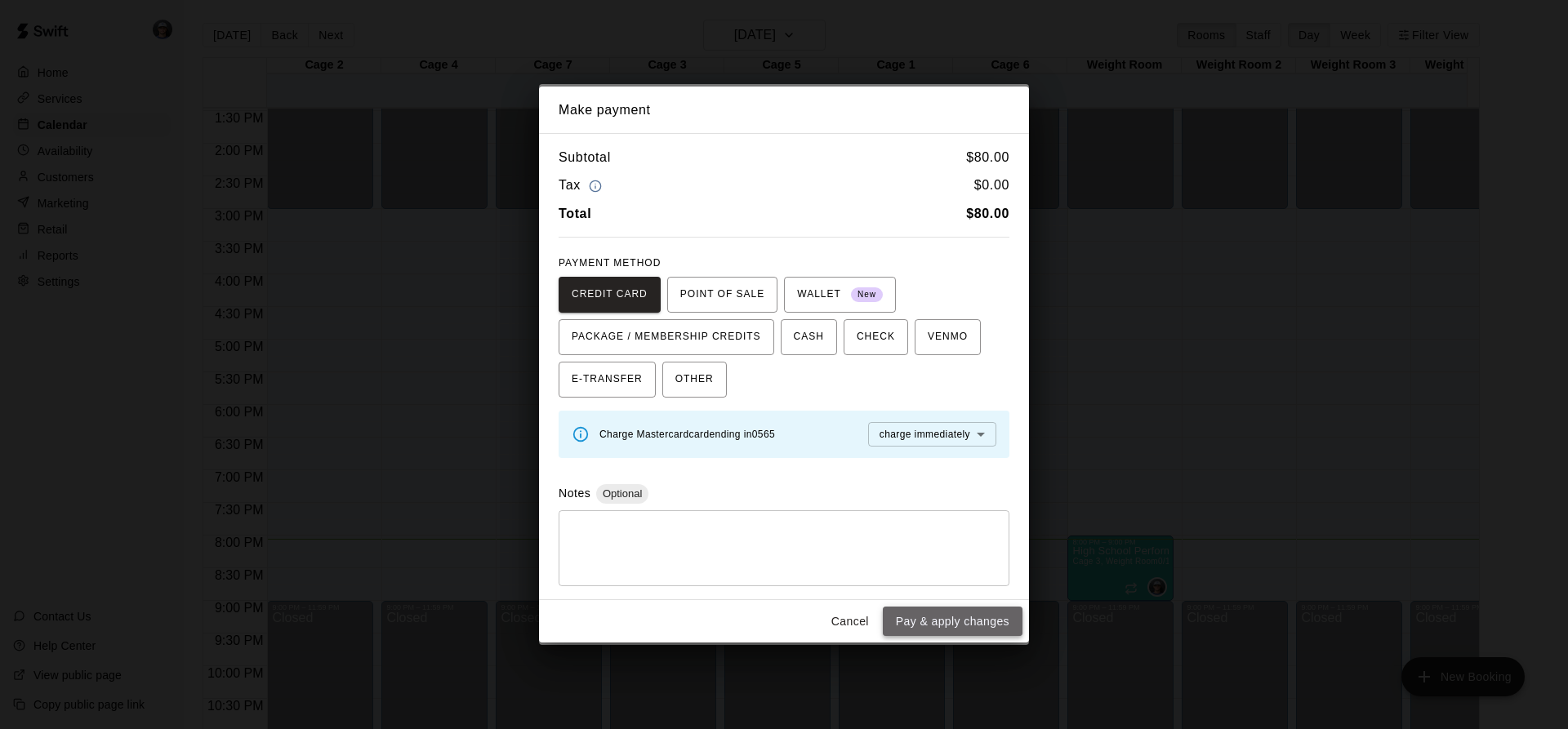
click at [983, 613] on button "Pay & apply changes" at bounding box center [953, 622] width 140 height 31
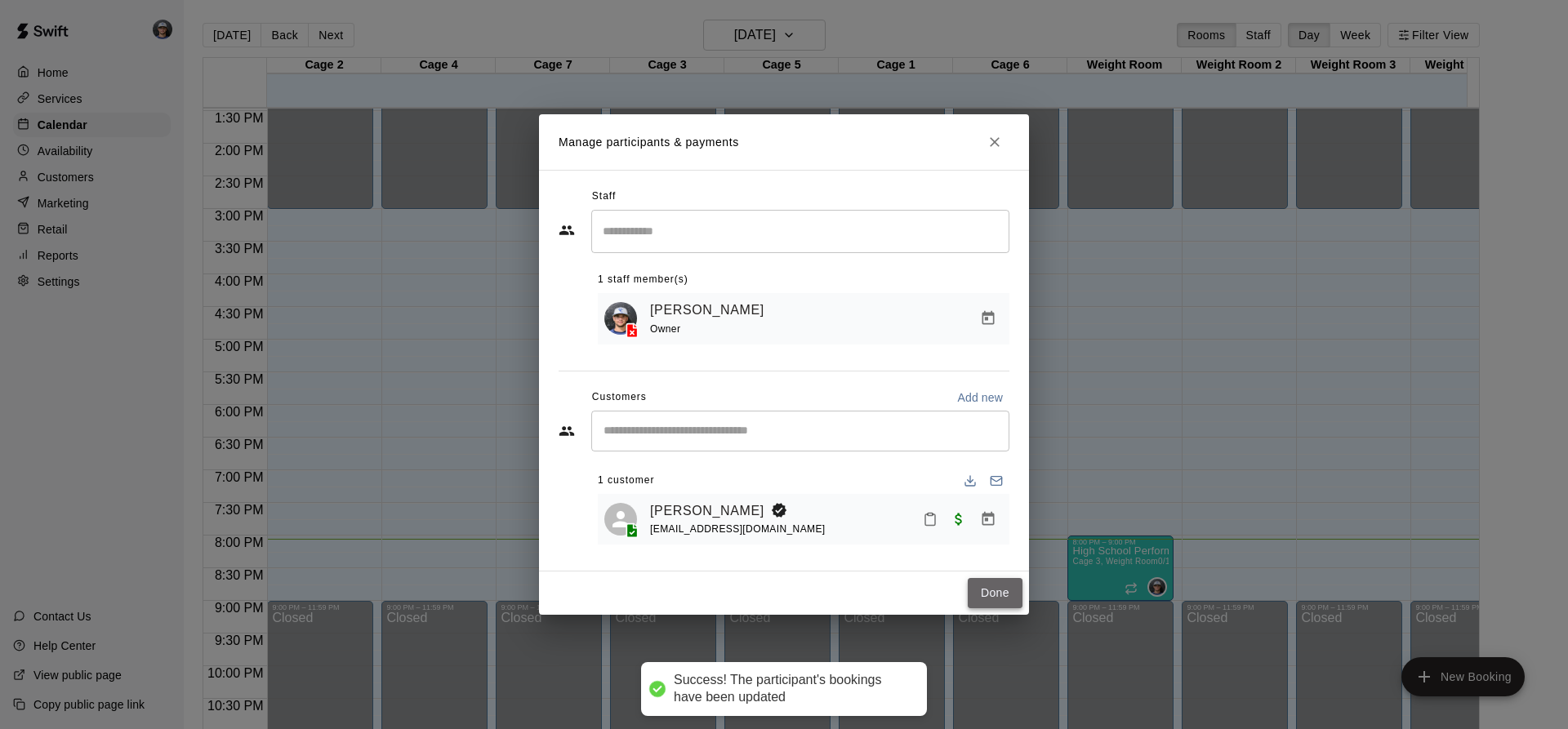
click at [987, 582] on button "Done" at bounding box center [995, 593] width 55 height 31
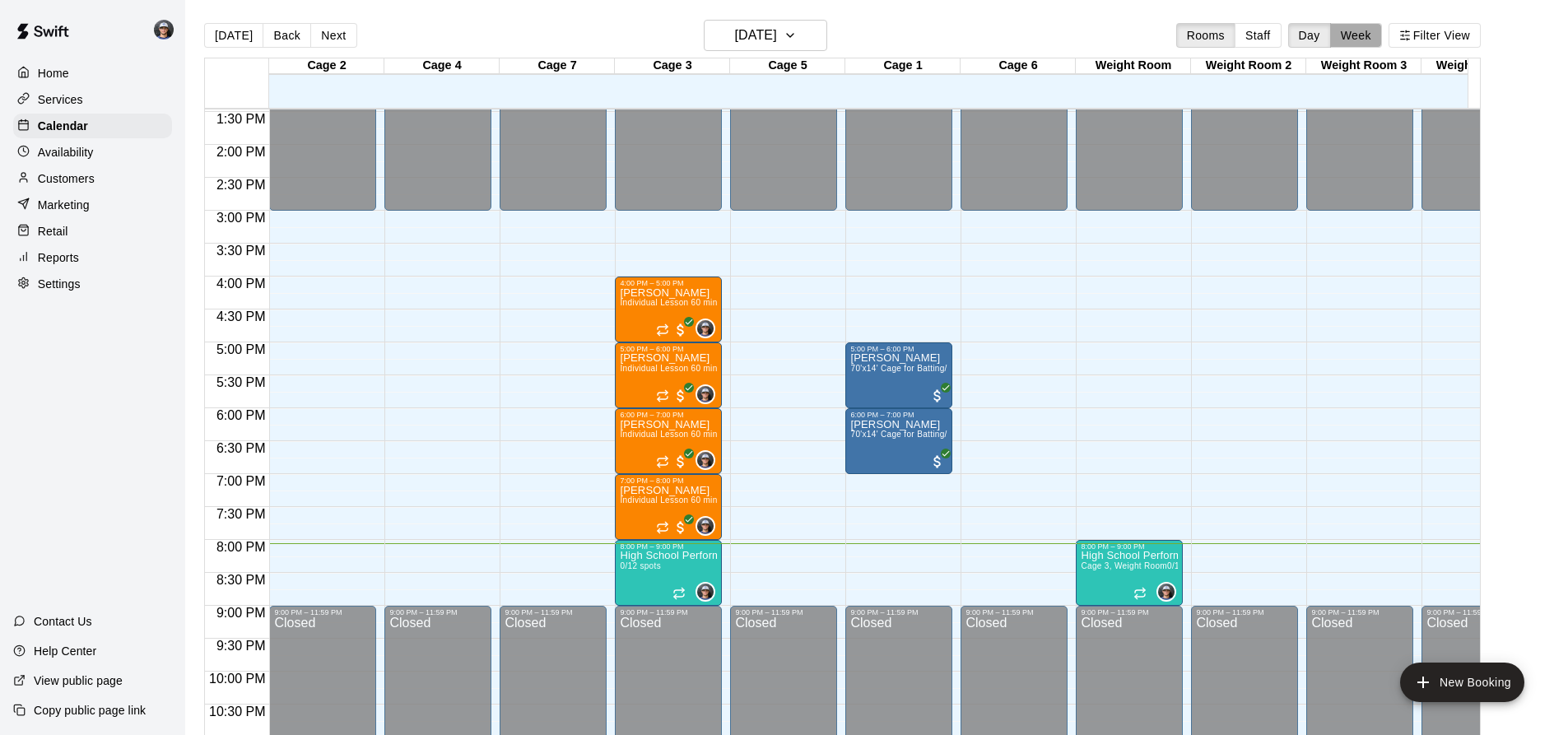
click at [1367, 42] on button "Week" at bounding box center [1356, 35] width 52 height 25
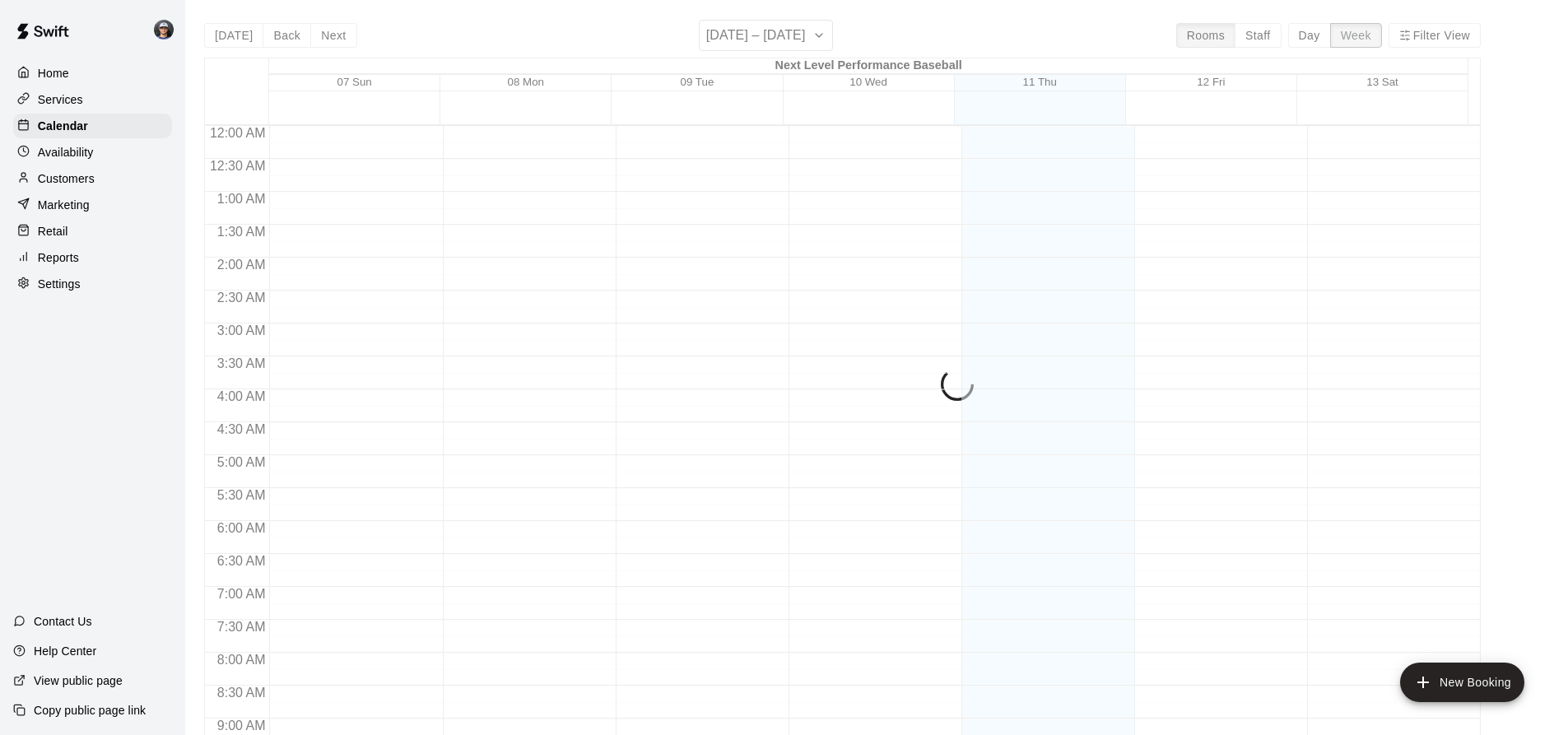
scroll to position [955, 0]
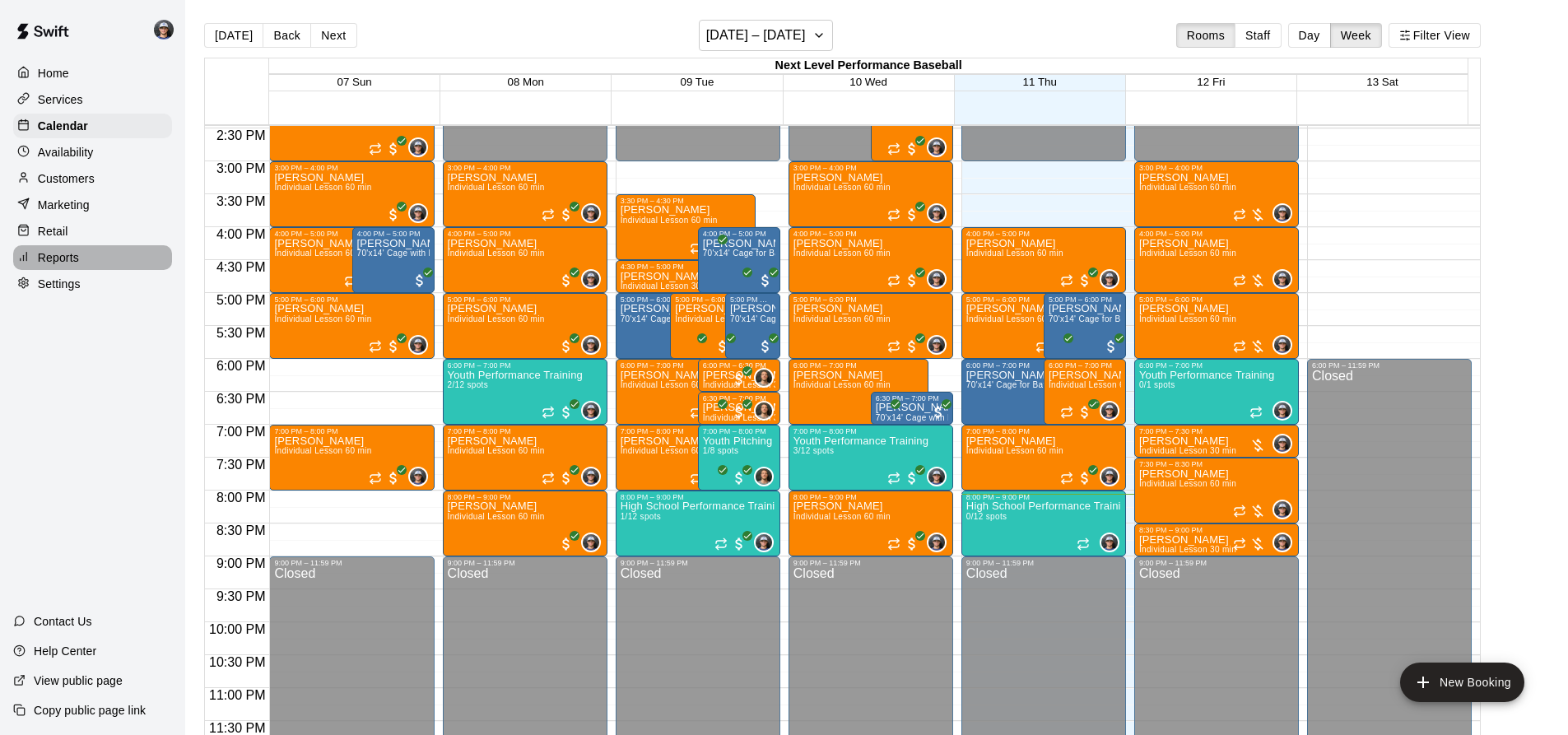
click at [75, 257] on p "Reports" at bounding box center [58, 257] width 41 height 17
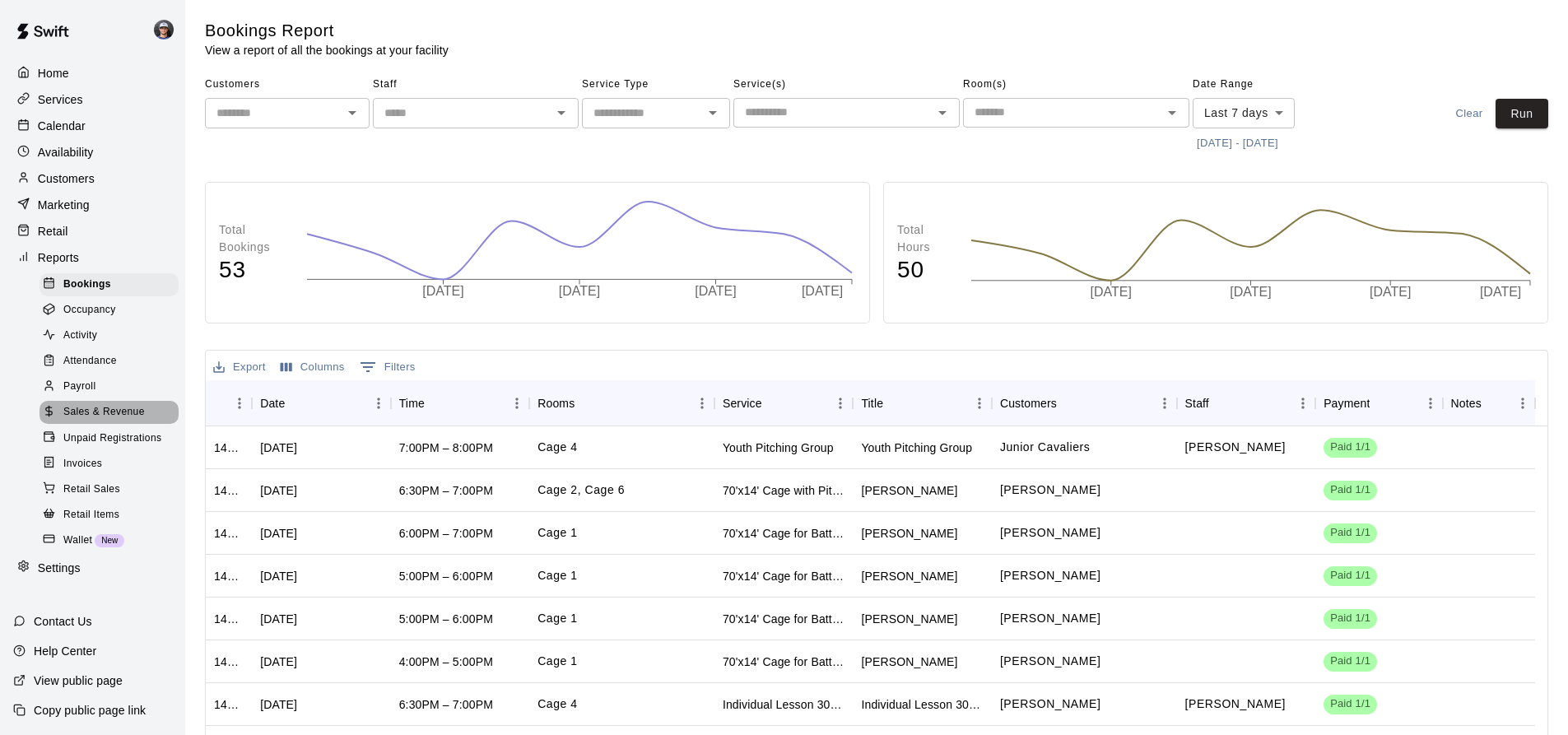
click at [116, 412] on div "Sales & Revenue" at bounding box center [109, 411] width 139 height 23
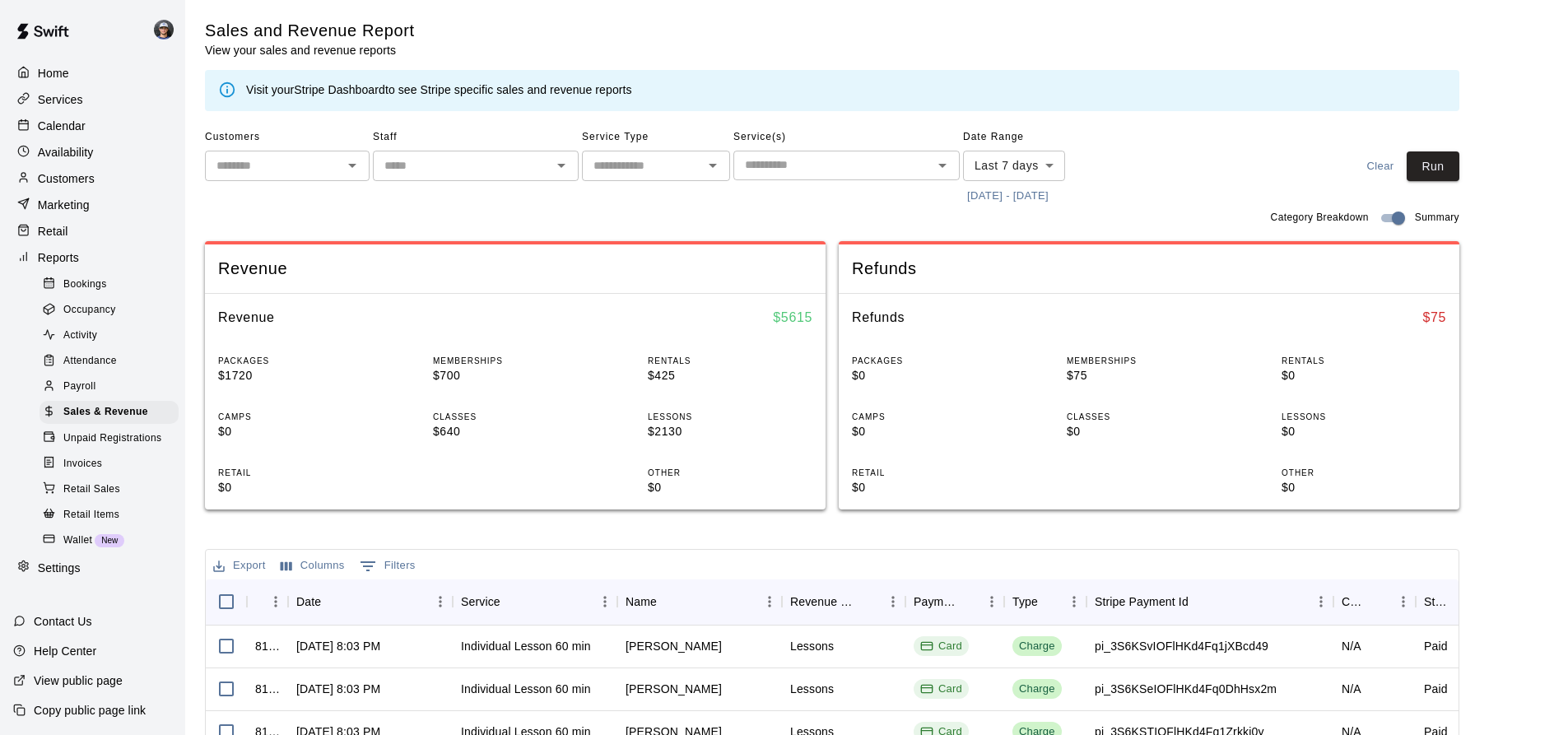
click at [1030, 201] on button "[DATE] - [DATE]" at bounding box center [1008, 197] width 89 height 26
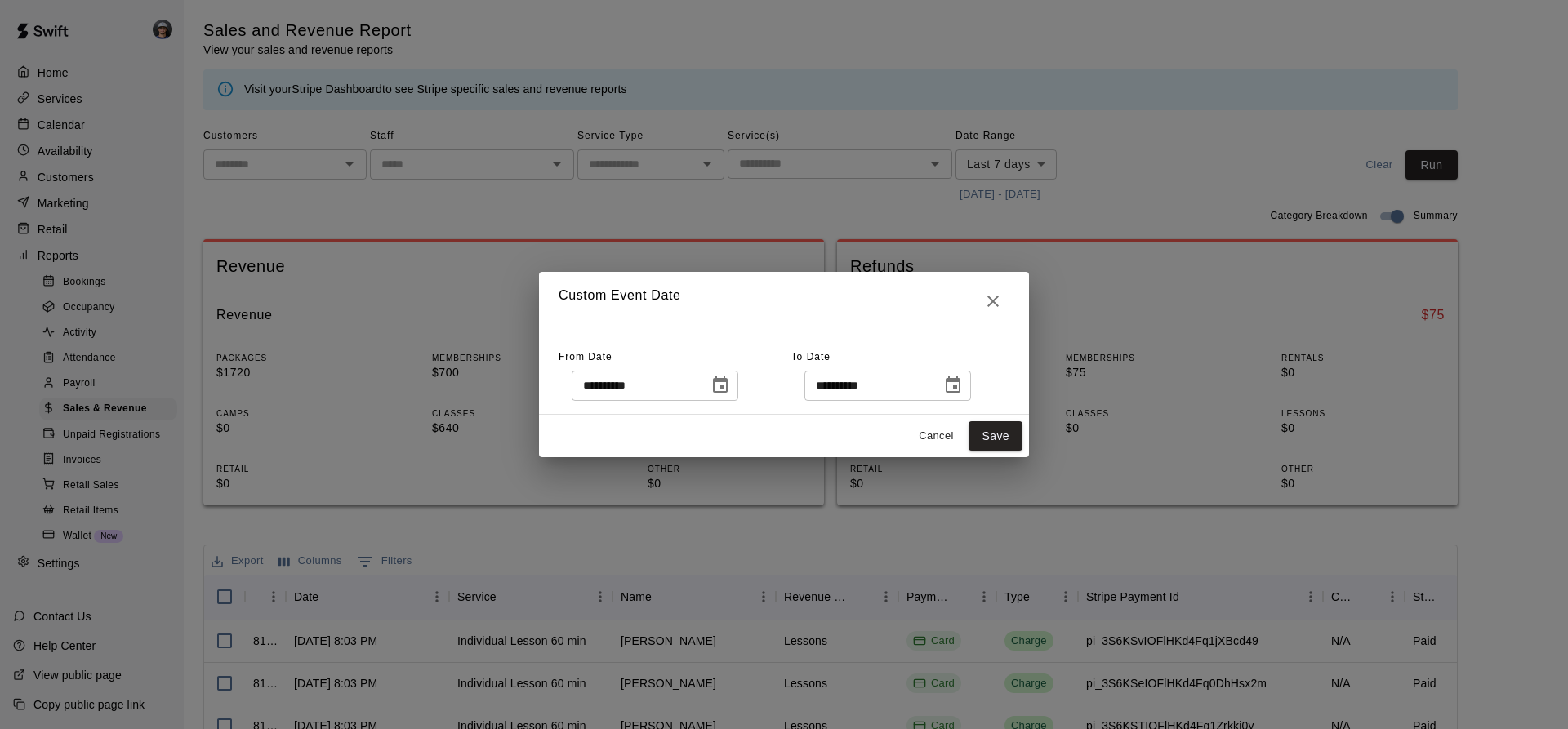
click at [727, 386] on icon "Choose date, selected date is Sep 4, 2025" at bounding box center [719, 384] width 15 height 17
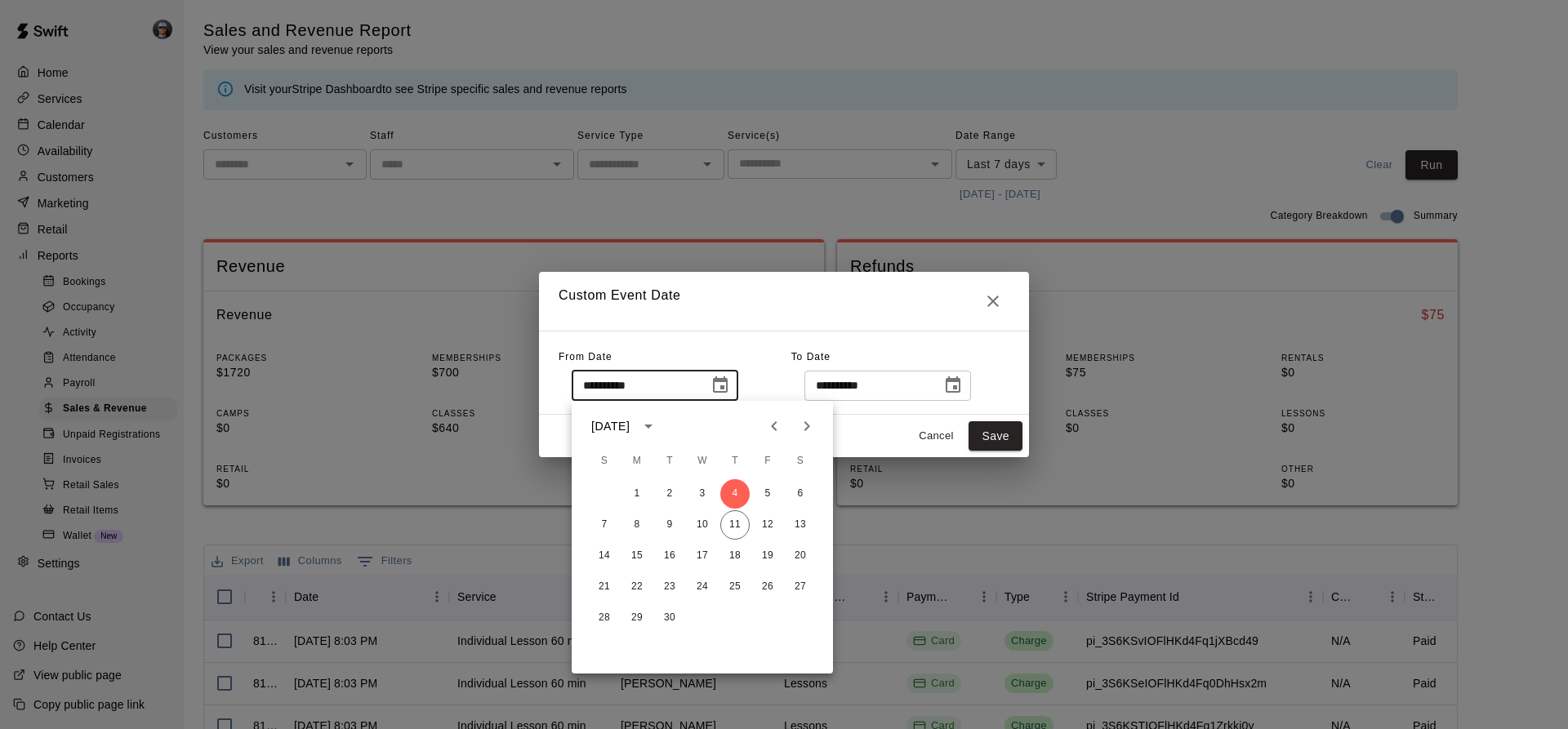
click at [630, 477] on span "M" at bounding box center [637, 461] width 30 height 33
click at [639, 488] on button "1" at bounding box center [637, 494] width 30 height 30
type input "**********"
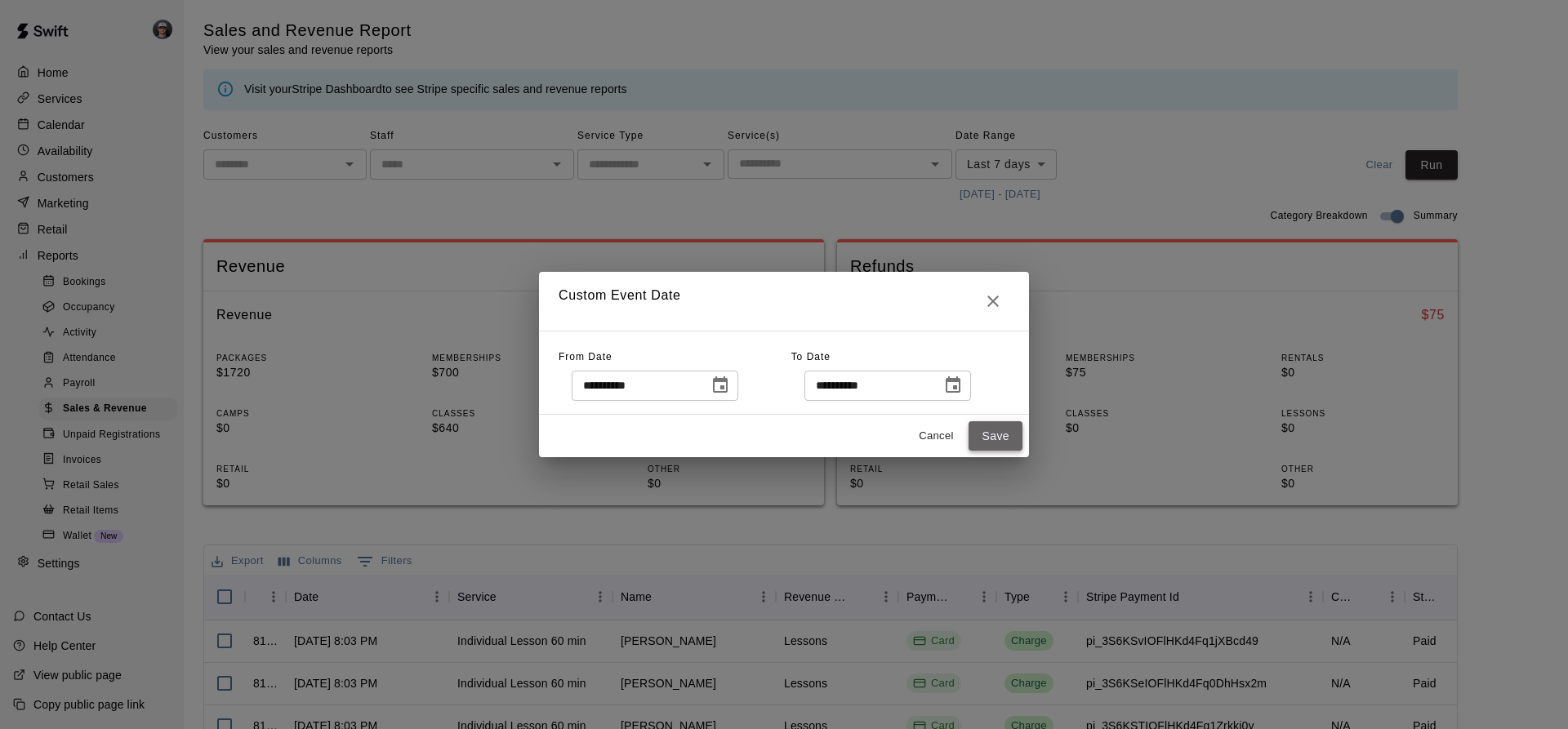
click at [1000, 435] on button "Save" at bounding box center [995, 436] width 54 height 31
type input "******"
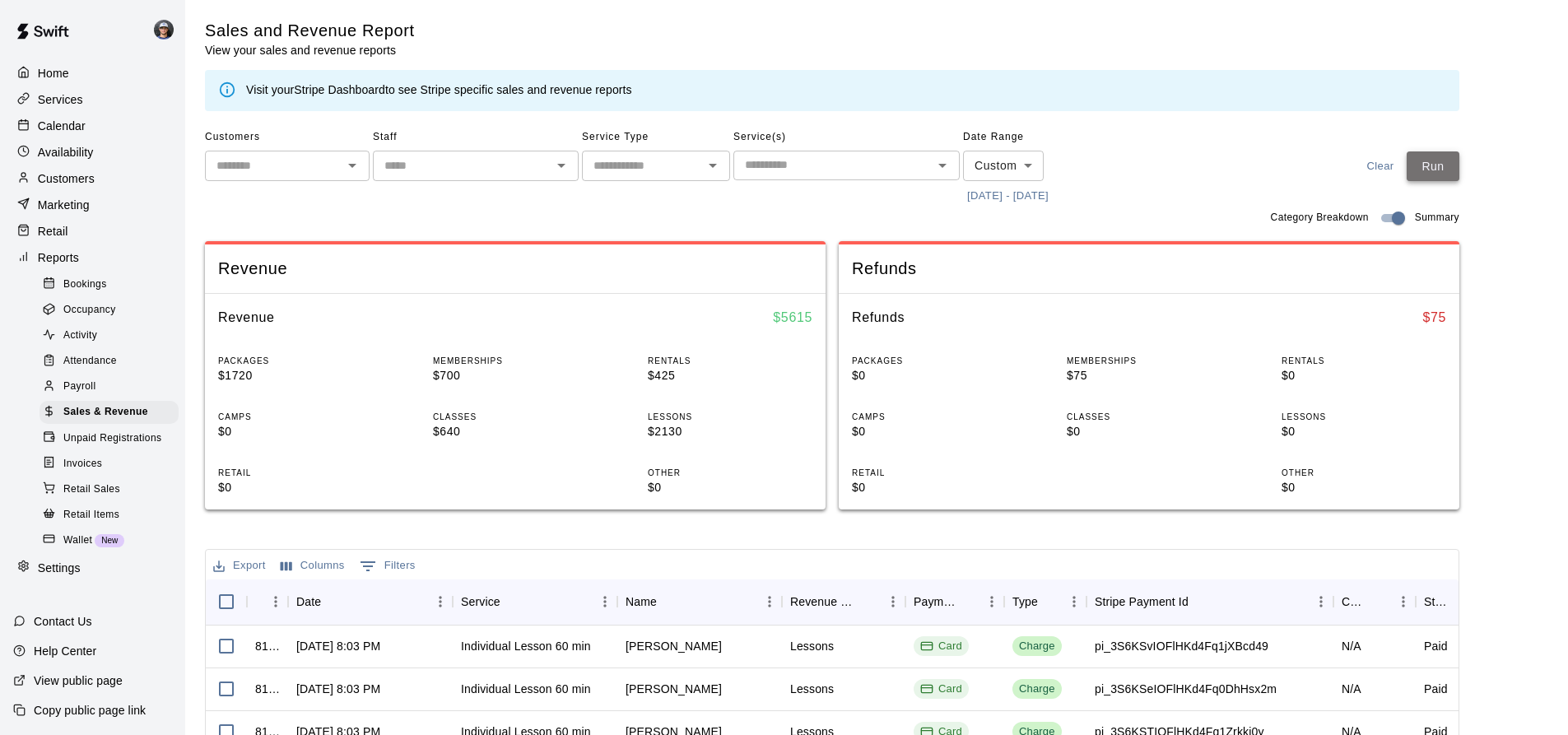
click at [1459, 159] on button "Run" at bounding box center [1433, 166] width 53 height 31
